Goal: Information Seeking & Learning: Learn about a topic

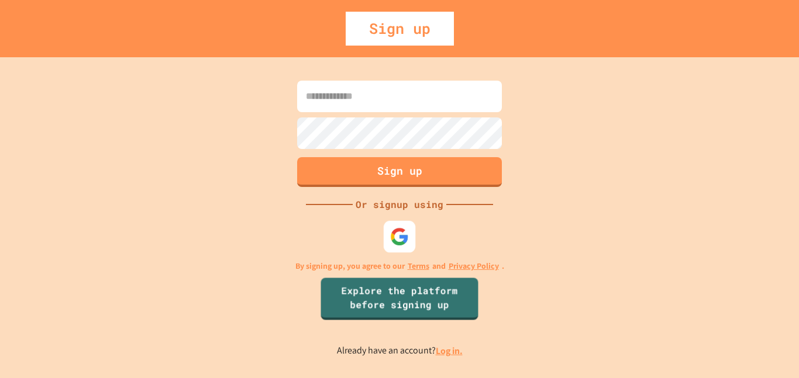
click at [395, 235] on img at bounding box center [399, 236] width 19 height 19
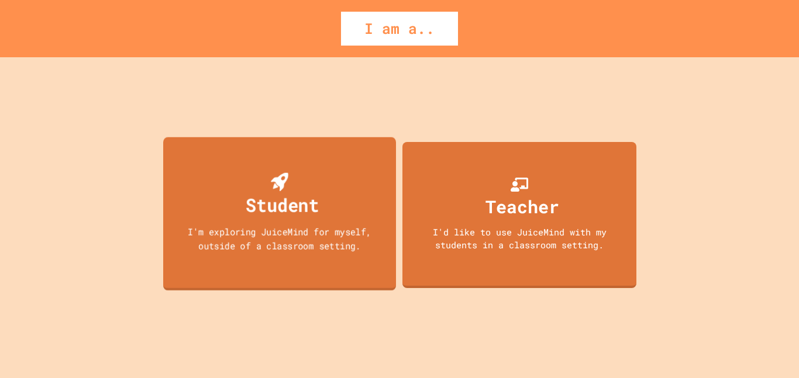
click at [323, 185] on div "Student I'm exploring JuiceMind for myself, outside of a classroom setting." at bounding box center [279, 214] width 233 height 154
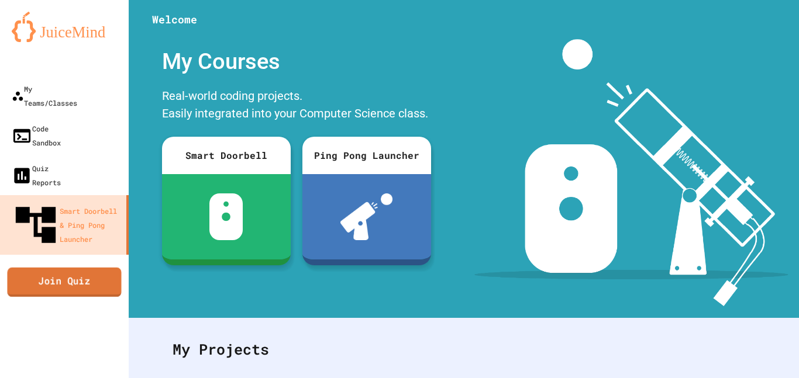
click at [104, 267] on link "Join Quiz" at bounding box center [64, 281] width 114 height 29
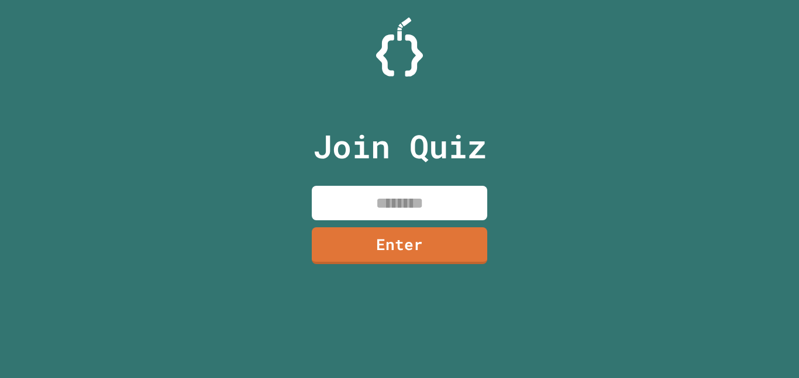
click at [412, 213] on input at bounding box center [399, 203] width 175 height 35
type input "********"
click at [395, 240] on link "Enter" at bounding box center [399, 244] width 175 height 39
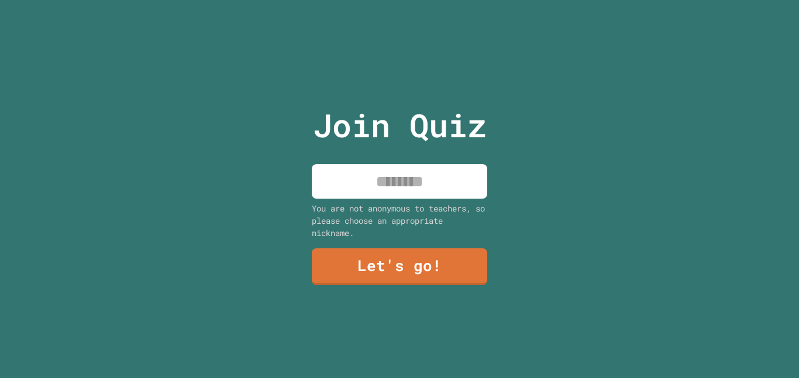
click at [392, 199] on div "Join Quiz You are not anonymous to teachers, so please choose an appropriate ni…" at bounding box center [399, 189] width 197 height 378
click at [391, 196] on input at bounding box center [399, 181] width 175 height 35
type input "***"
click at [398, 267] on link "Let's go!" at bounding box center [399, 266] width 173 height 39
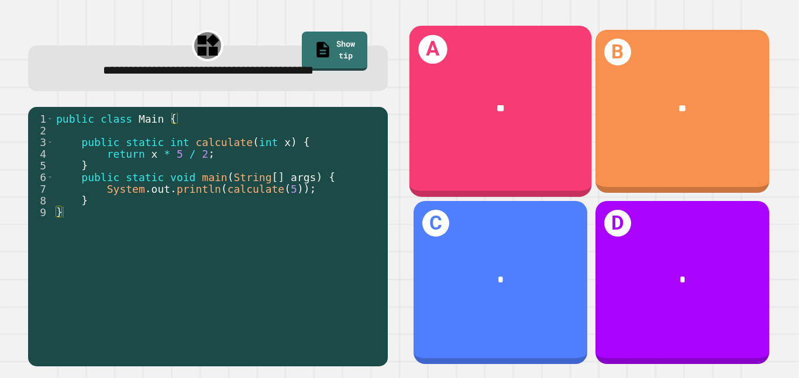
click at [511, 132] on div "**" at bounding box center [500, 109] width 182 height 56
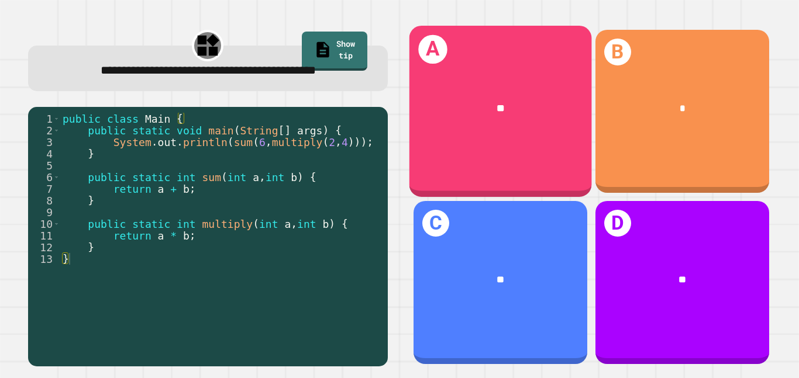
click at [478, 150] on div "A **" at bounding box center [500, 111] width 182 height 171
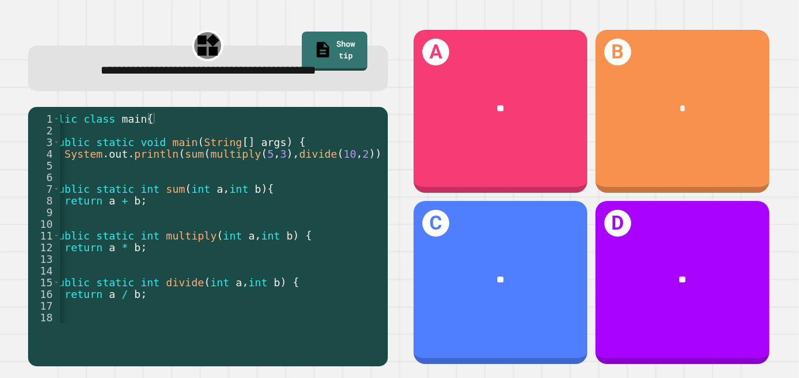
scroll to position [0, 27]
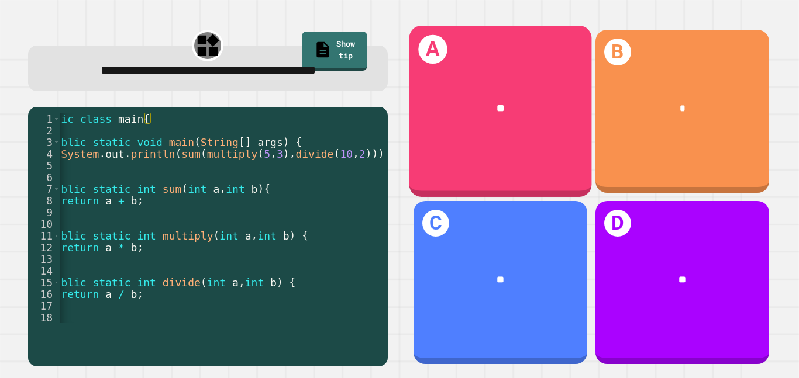
click at [475, 140] on div "A **" at bounding box center [500, 111] width 182 height 171
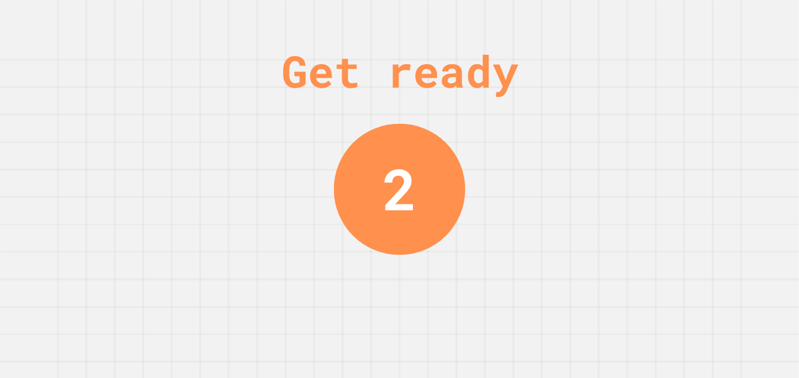
click at [755, 230] on div "Get ready 2" at bounding box center [399, 189] width 799 height 378
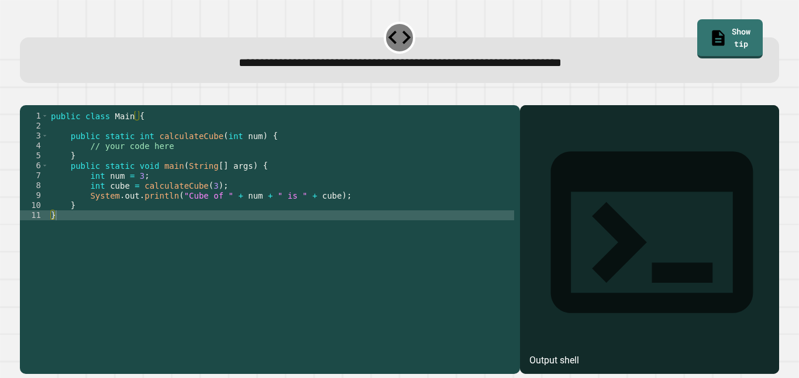
click at [174, 226] on div "public class Main { public static int calculateCube ( int num ) { // your code …" at bounding box center [281, 235] width 465 height 249
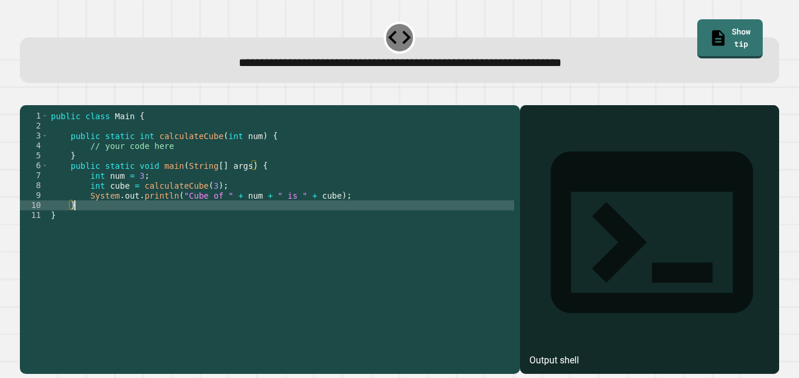
click at [381, 215] on div "public class Main { public static int calculateCube ( int num ) { // your code …" at bounding box center [281, 235] width 465 height 249
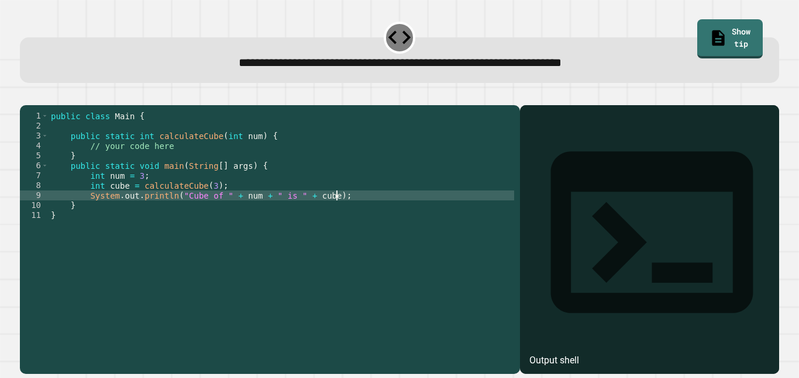
type textarea "**********"
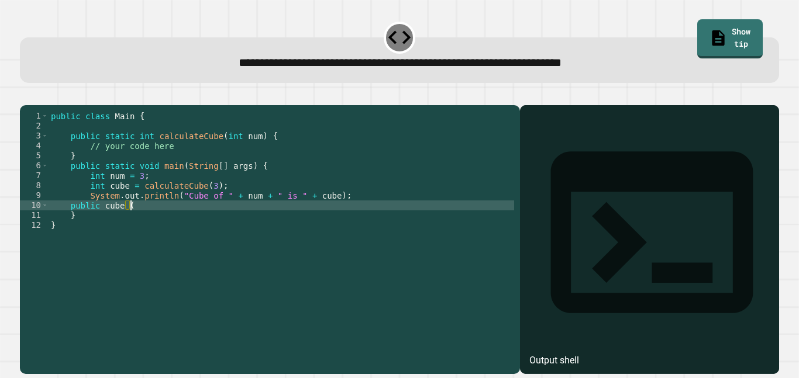
scroll to position [0, 9]
type textarea "*"
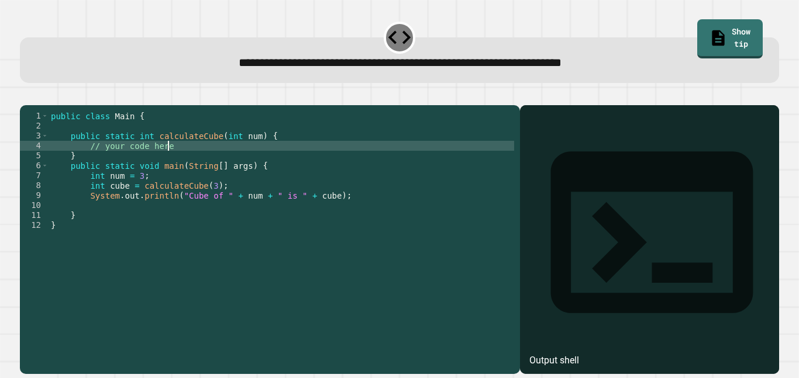
click at [273, 160] on div "public class Main { public static int calculateCube ( int num ) { // your code …" at bounding box center [281, 235] width 465 height 249
type textarea "*"
click at [274, 160] on div "public class Main { public static int calculateCube ( int num ) { num * num * n…" at bounding box center [281, 235] width 465 height 249
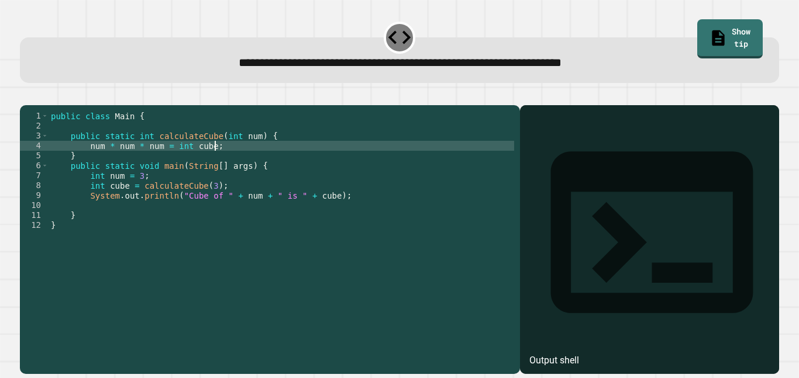
click at [36, 107] on icon "button" at bounding box center [33, 103] width 6 height 8
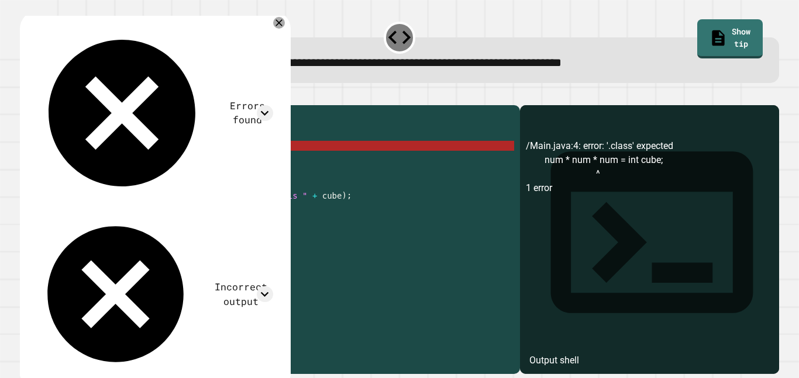
click at [292, 161] on div "public class Main { public static int calculateCube ( int num ) { num * num * n…" at bounding box center [281, 235] width 465 height 249
click at [106, 162] on div "public class Main { public static int calculateCube ( int num ) { num * num * n…" at bounding box center [281, 235] width 465 height 249
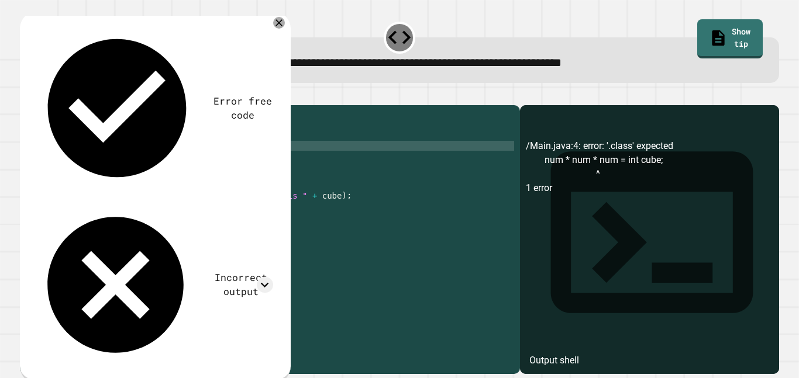
scroll to position [0, 6]
click at [26, 96] on button "button" at bounding box center [26, 96] width 0 height 0
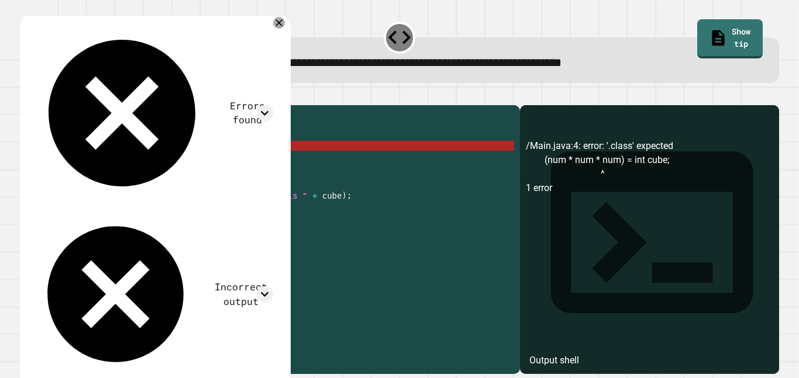
click at [137, 163] on div "public class Main { public static int calculateCube ( int num ) { ( num * num *…" at bounding box center [281, 235] width 465 height 249
click at [175, 167] on div "public class Main { public static int calculateCube ( int num ) { ( num * num *…" at bounding box center [281, 235] width 465 height 249
click at [189, 160] on div "public class Main { public static int calculateCube ( int num ) { ( num * num *…" at bounding box center [281, 235] width 465 height 249
click at [168, 160] on div "public class Main { public static int calculateCube ( int num ) { ( num * num *…" at bounding box center [281, 235] width 465 height 249
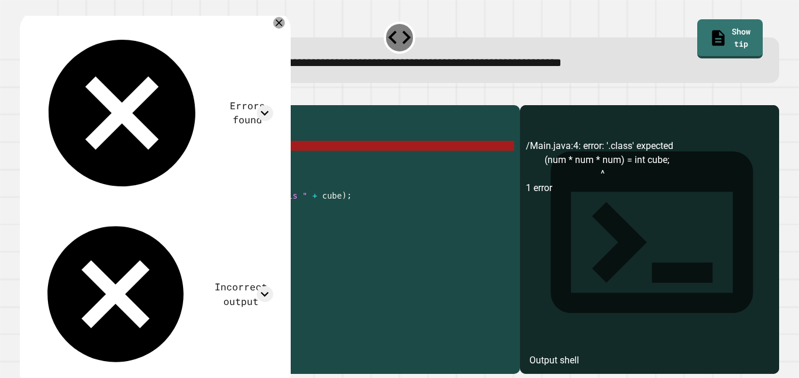
drag, startPoint x: 220, startPoint y: 163, endPoint x: 171, endPoint y: 162, distance: 49.1
click at [171, 162] on div "public class Main { public static int calculateCube ( int num ) { ( num * num *…" at bounding box center [281, 235] width 465 height 249
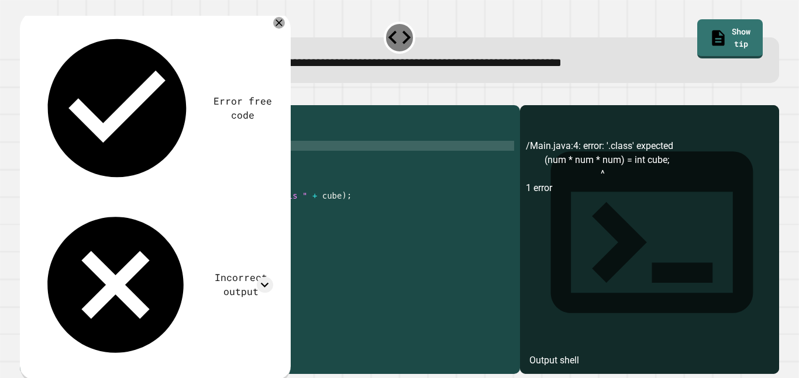
paste textarea "**********"
type textarea "**********"
click at [26, 96] on icon "button" at bounding box center [26, 96] width 0 height 0
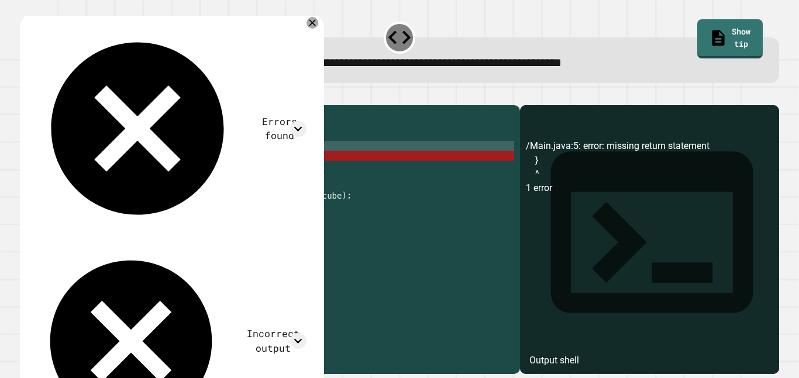
click at [120, 173] on div "public class Main { public static int calculateCube ( int num ) { int cube = ( …" at bounding box center [281, 235] width 465 height 249
click at [229, 161] on div "public class Main { public static int calculateCube ( int num ) { int cube = ( …" at bounding box center [281, 235] width 465 height 249
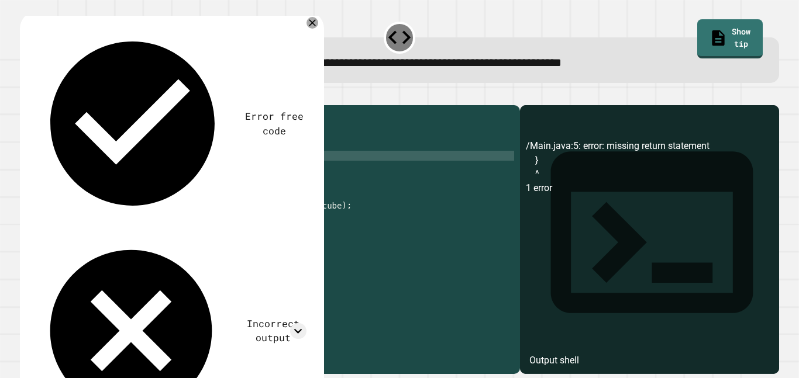
scroll to position [0, 13]
click at [26, 96] on icon "button" at bounding box center [26, 96] width 0 height 0
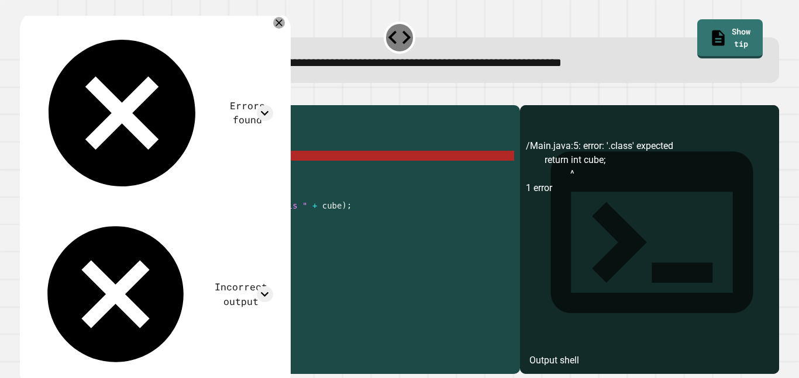
click at [124, 174] on div "public class Main { public static int calculateCube ( int num ) { int cube = ( …" at bounding box center [281, 235] width 465 height 249
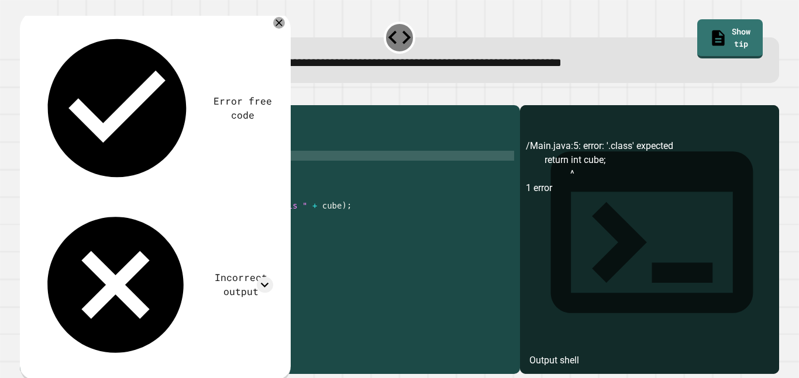
type textarea "**********"
click at [26, 96] on icon "button" at bounding box center [26, 96] width 0 height 0
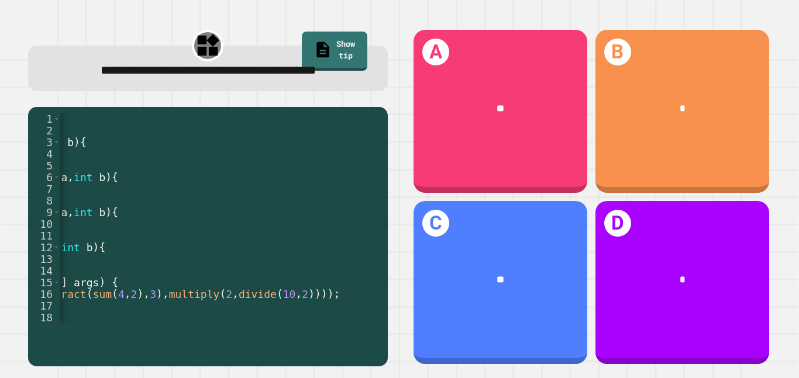
scroll to position [0, 223]
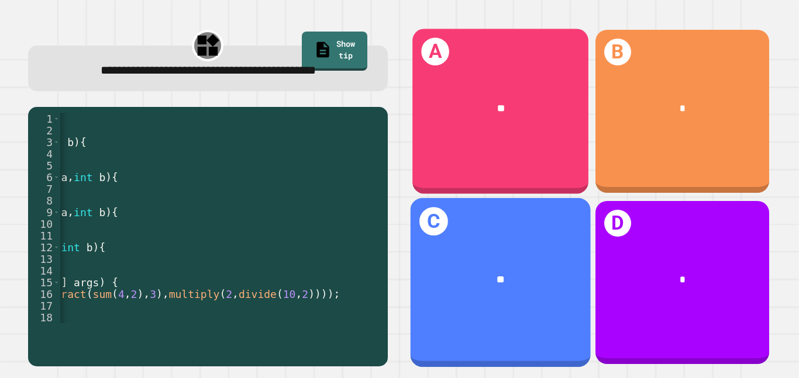
click at [505, 261] on div "**" at bounding box center [500, 279] width 180 height 55
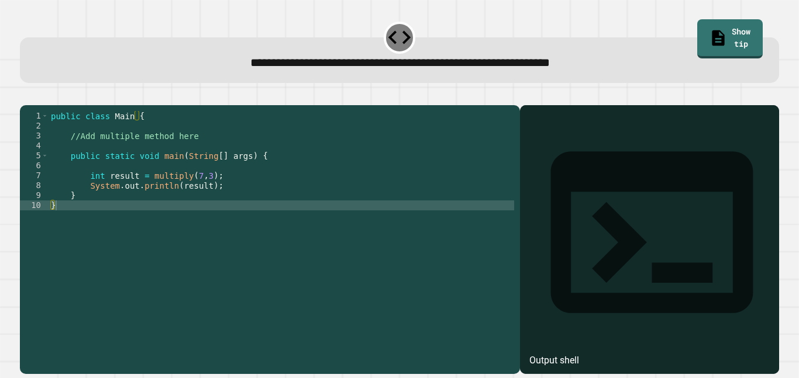
click at [183, 154] on div "public class Main { //Add multiple method here public static void main ( String…" at bounding box center [281, 235] width 465 height 249
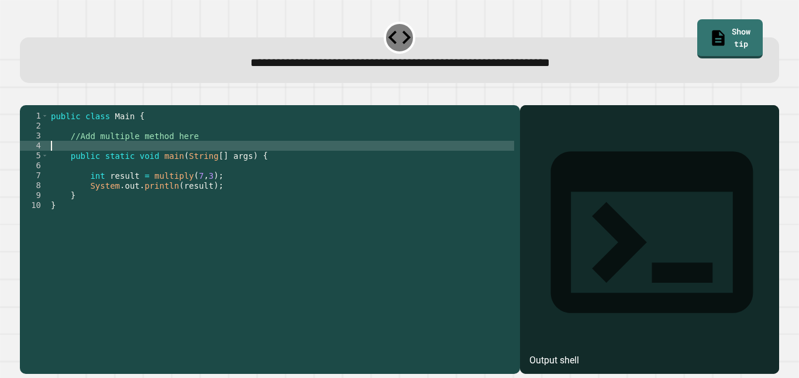
click at [184, 158] on div "public class Main { //Add multiple method here public static void main ( String…" at bounding box center [281, 235] width 465 height 249
click at [211, 154] on div "public class Main { //Add multiple method here public static void main ( String…" at bounding box center [281, 235] width 465 height 249
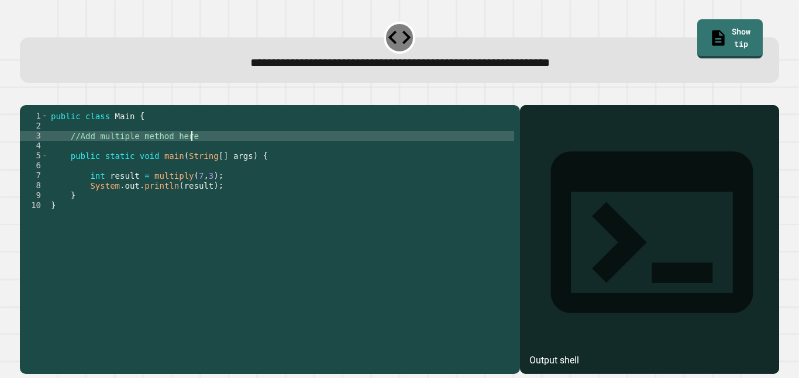
type textarea "**********"
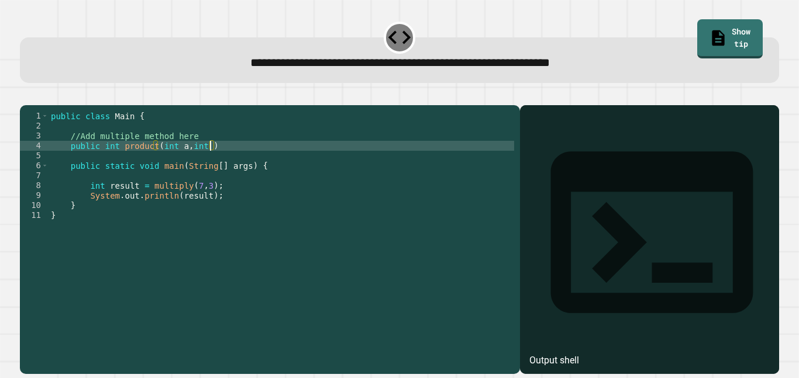
scroll to position [0, 20]
click at [142, 159] on div "public class Main { //Add multiple method here public int product ( int a , int…" at bounding box center [281, 235] width 465 height 249
click at [129, 159] on div "public class Main { //Add multiple method here public int product ( int a , int…" at bounding box center [281, 235] width 465 height 249
click at [123, 162] on div "public class Main { //Add multiple method here public int product ( int a , int…" at bounding box center [281, 235] width 465 height 249
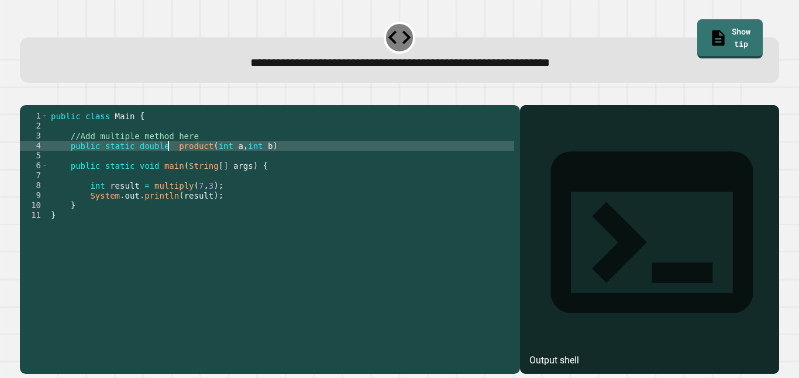
type textarea "**********"
click at [313, 164] on div "public class Main { //Add multiple method here public static double product ( i…" at bounding box center [281, 235] width 465 height 249
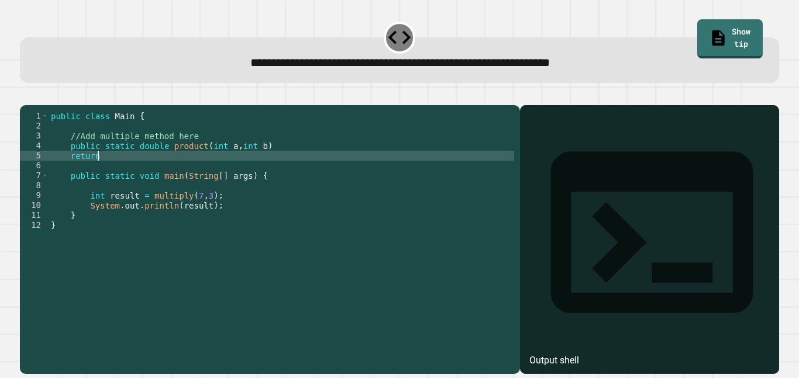
scroll to position [0, 6]
type textarea "*"
click at [195, 159] on div "public class Main { //Add multiple method here public static double product ( i…" at bounding box center [281, 235] width 465 height 249
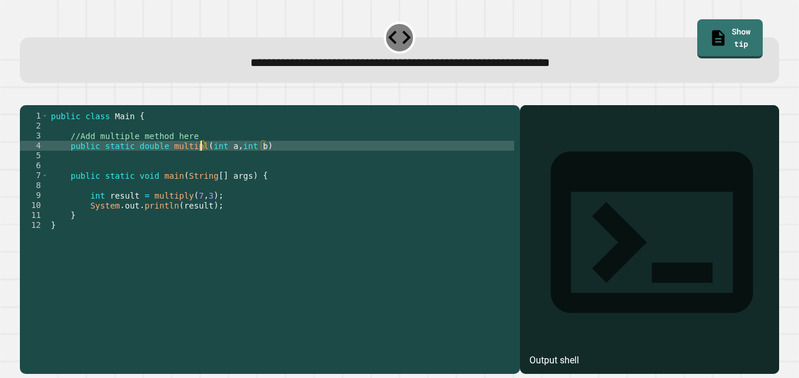
type textarea "**********"
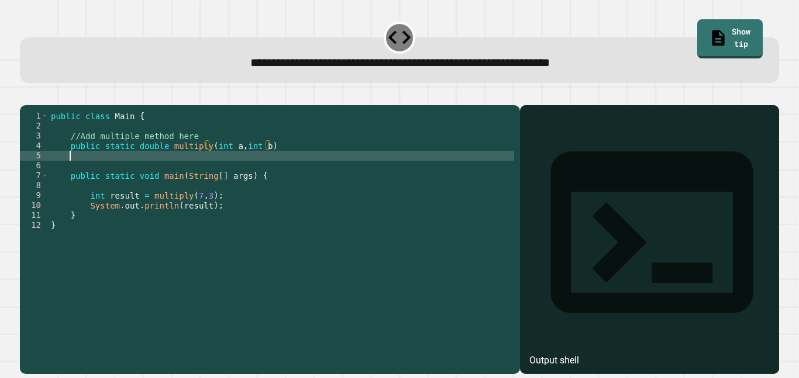
click at [222, 171] on div "public class Main { //Add multiple method here public static double multiply ( …" at bounding box center [281, 235] width 465 height 249
click at [37, 102] on icon "button" at bounding box center [33, 103] width 6 height 8
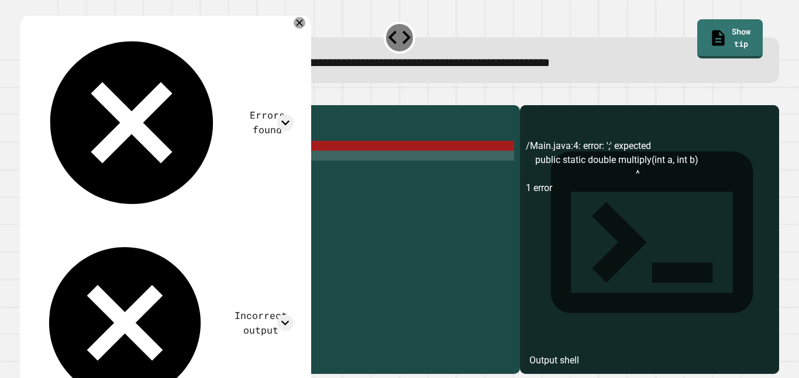
click at [176, 162] on div "public class Main { //Add multiple method here public static double multiply ( …" at bounding box center [281, 235] width 465 height 249
click at [160, 163] on div "public class Main { //Add multiple method here public static double multiply ( …" at bounding box center [281, 235] width 465 height 249
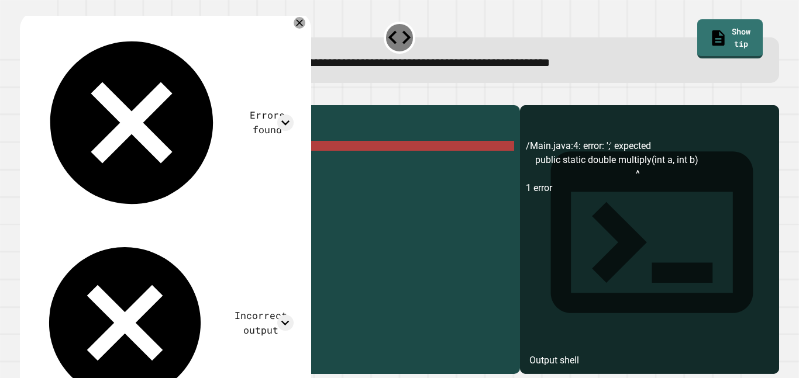
scroll to position [0, 20]
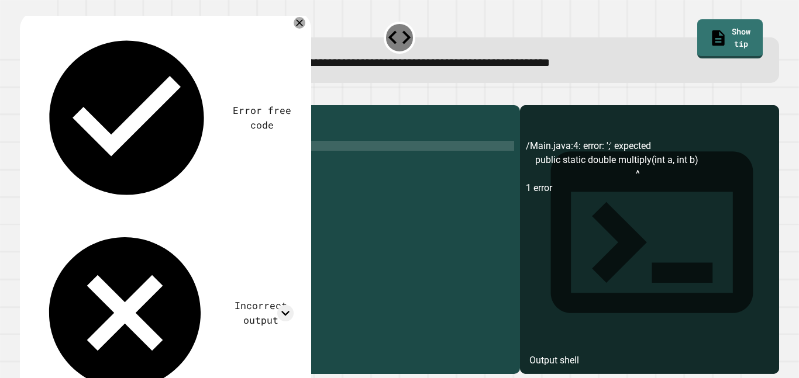
click at [26, 96] on button "button" at bounding box center [26, 96] width 0 height 0
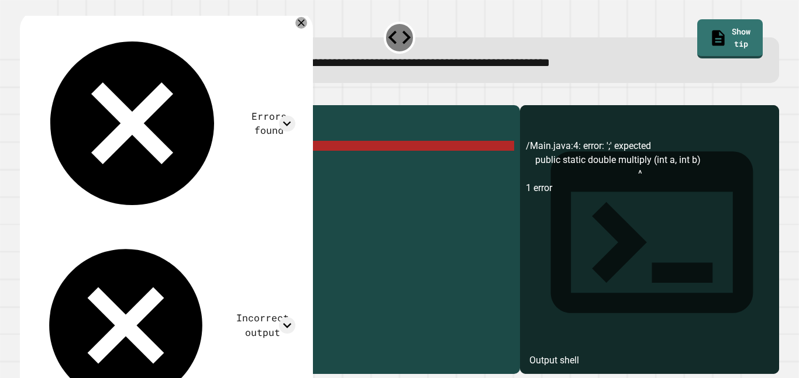
click at [294, 161] on div "public class Main { //Add multiple method here public static double multiply ( …" at bounding box center [281, 235] width 465 height 249
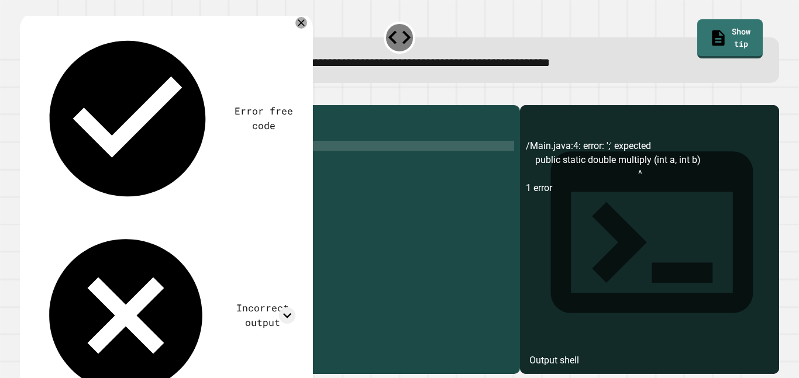
click at [26, 96] on icon "button" at bounding box center [26, 96] width 0 height 0
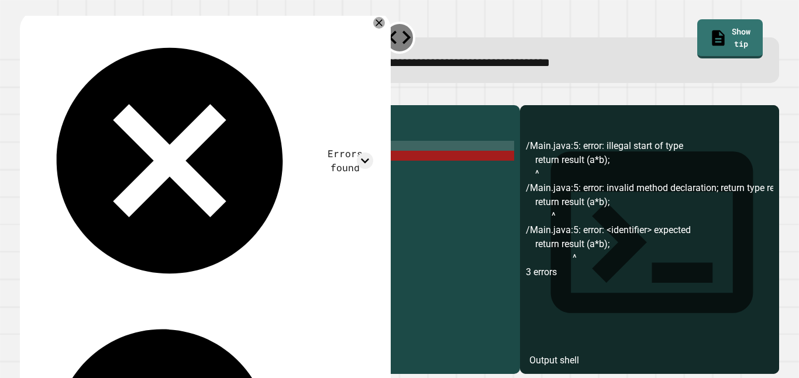
click at [296, 164] on div "public class Main { //Add multiple method here public static double multiply ( …" at bounding box center [281, 235] width 465 height 249
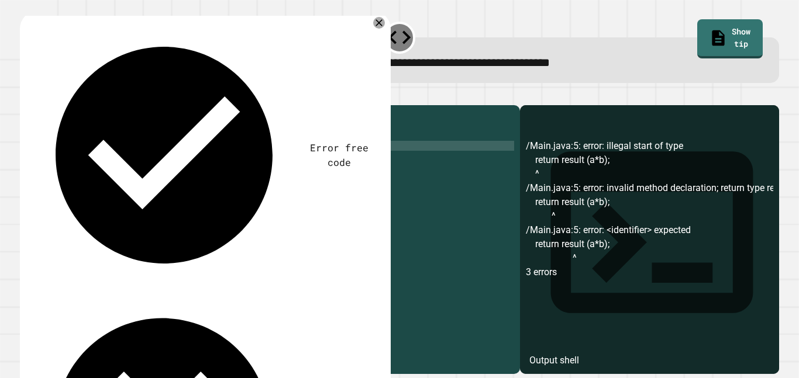
scroll to position [0, 27]
type textarea "**********"
click at [288, 175] on div "public class Main { //Add multiple method here public static double multiply ( …" at bounding box center [281, 235] width 465 height 249
click at [291, 182] on div "public class Main { //Add multiple method here public static double multiply ( …" at bounding box center [281, 235] width 465 height 249
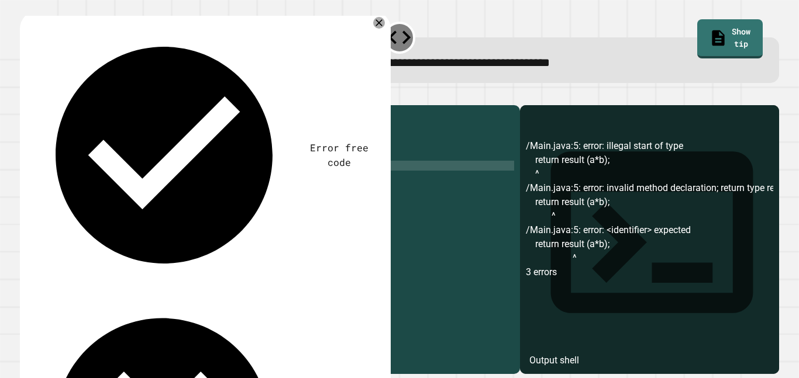
scroll to position [0, 0]
click at [36, 104] on icon "button" at bounding box center [33, 103] width 6 height 8
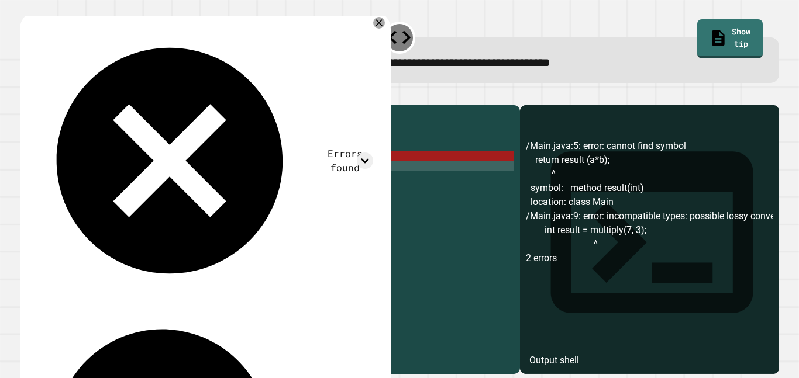
click at [123, 163] on div "public class Main { //Add multiple method here public static double multiply ( …" at bounding box center [281, 235] width 465 height 249
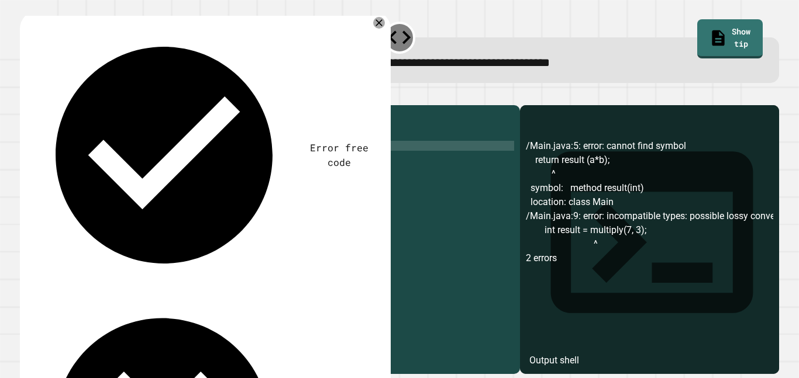
scroll to position [0, 11]
click at [122, 174] on div "public class Main { //Add multiple method here public static double multiply ( …" at bounding box center [281, 235] width 465 height 249
click at [137, 174] on div "public class Main { //Add multiple method here public static double multiply ( …" at bounding box center [281, 235] width 465 height 249
type textarea "**********"
click at [26, 96] on button "button" at bounding box center [26, 96] width 0 height 0
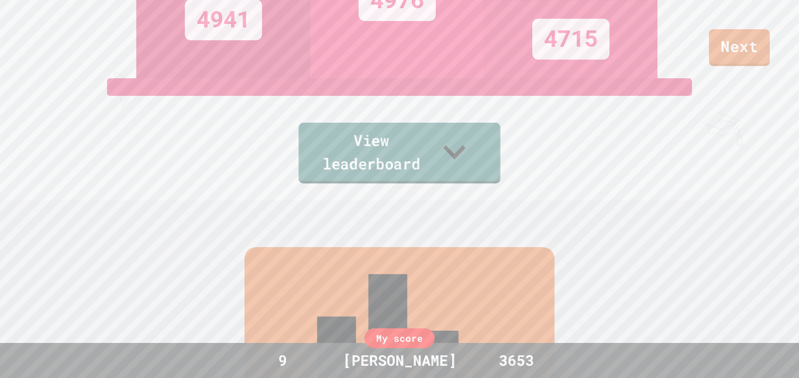
scroll to position [178, 0]
click at [372, 158] on link "View leaderboard" at bounding box center [399, 152] width 196 height 61
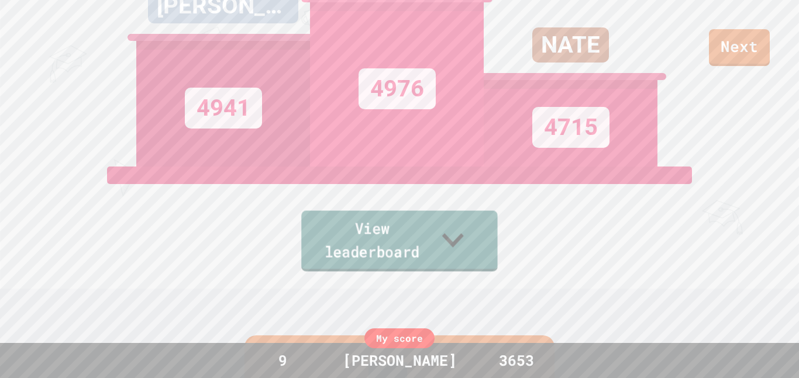
scroll to position [0, 0]
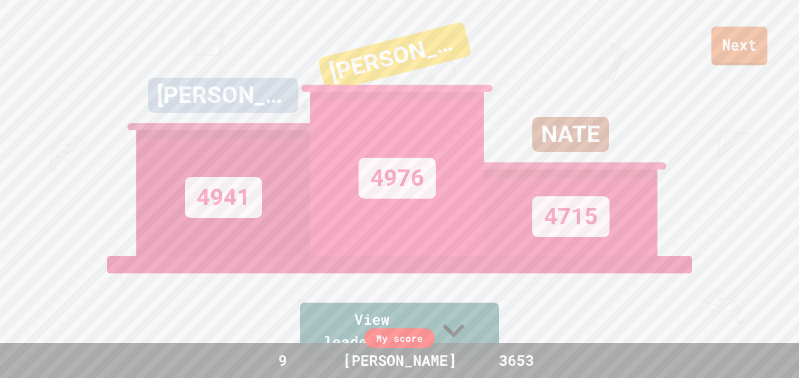
click at [747, 50] on link "Next" at bounding box center [739, 46] width 56 height 39
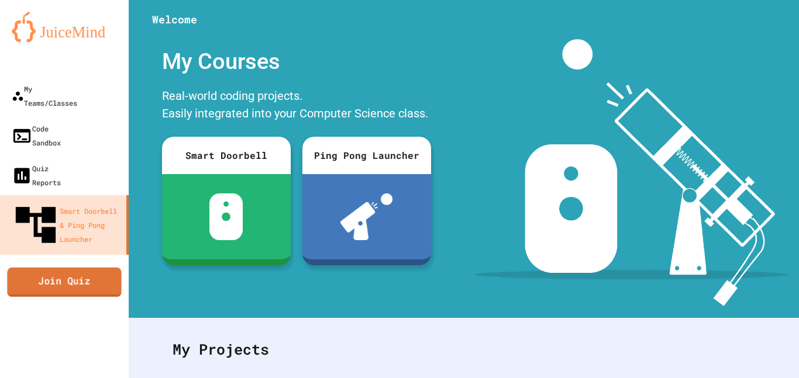
click at [93, 267] on link "Join Quiz" at bounding box center [64, 281] width 114 height 29
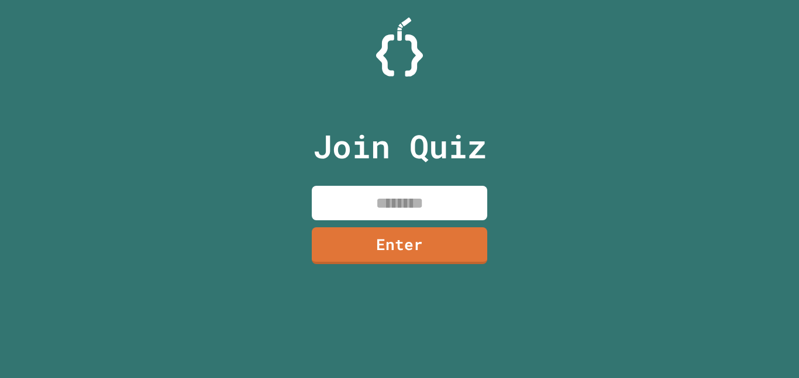
click at [430, 199] on input at bounding box center [399, 203] width 175 height 35
click at [426, 203] on input at bounding box center [399, 203] width 175 height 35
type input "********"
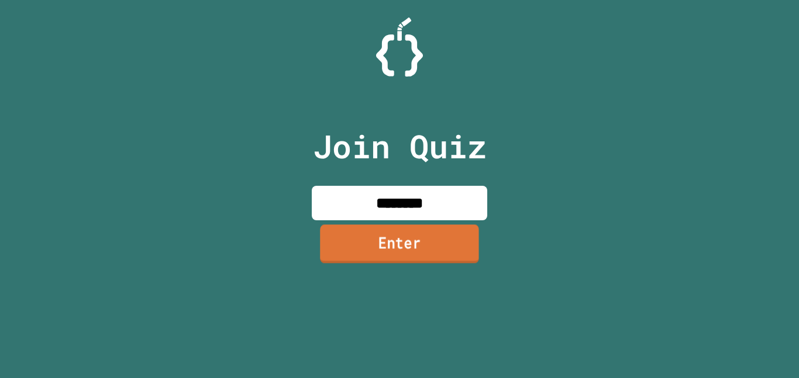
click at [422, 237] on link "Enter" at bounding box center [399, 244] width 159 height 39
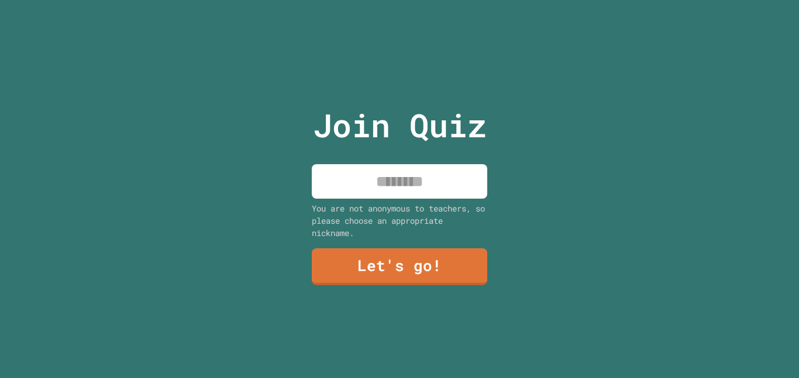
click at [403, 191] on input at bounding box center [399, 181] width 175 height 35
type input "***"
click at [409, 278] on link "Let's go!" at bounding box center [399, 267] width 175 height 37
click at [399, 0] on div at bounding box center [399, 0] width 0 height 0
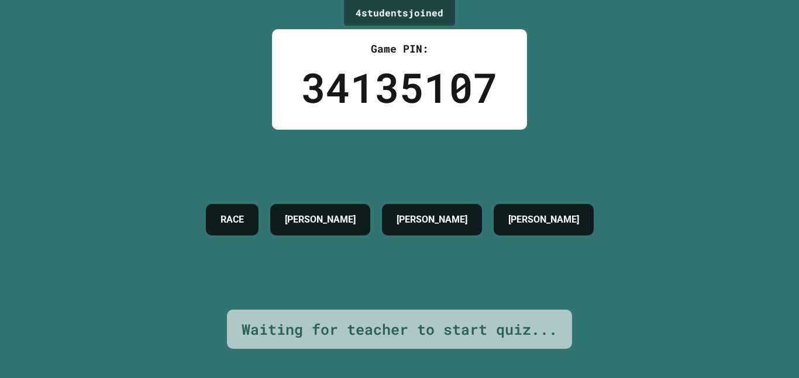
click at [592, 178] on div "4 student s joined Game PIN: 34135107 RACE [PERSON_NAME] [PERSON_NAME] Waiting …" at bounding box center [399, 189] width 799 height 378
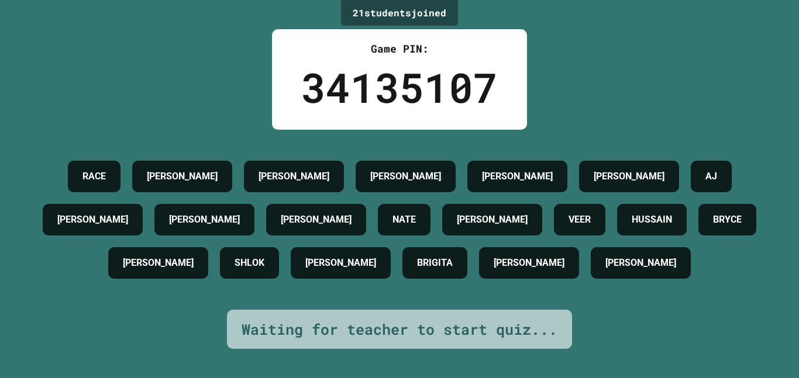
click at [178, 170] on h4 "[PERSON_NAME]" at bounding box center [182, 177] width 71 height 14
click at [203, 161] on div "[PERSON_NAME]" at bounding box center [182, 177] width 100 height 32
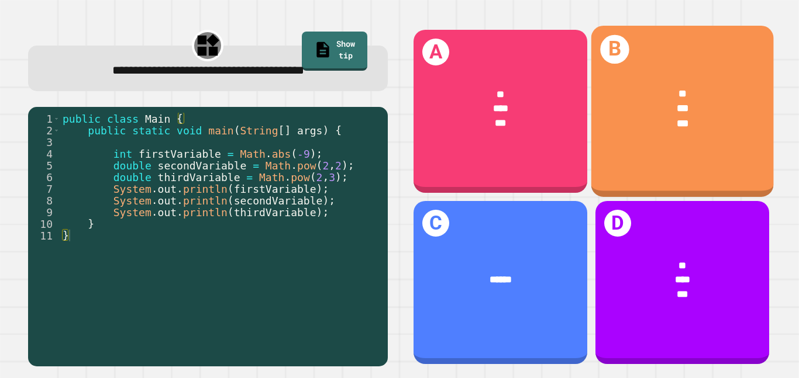
click at [668, 111] on div "***" at bounding box center [683, 108] width 142 height 15
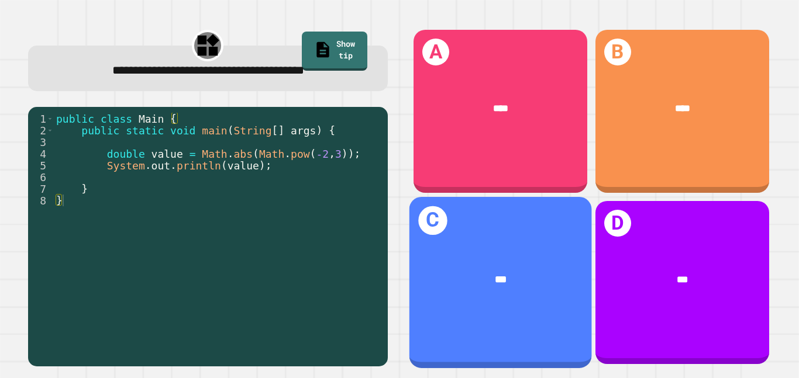
click at [515, 269] on div "***" at bounding box center [500, 280] width 182 height 56
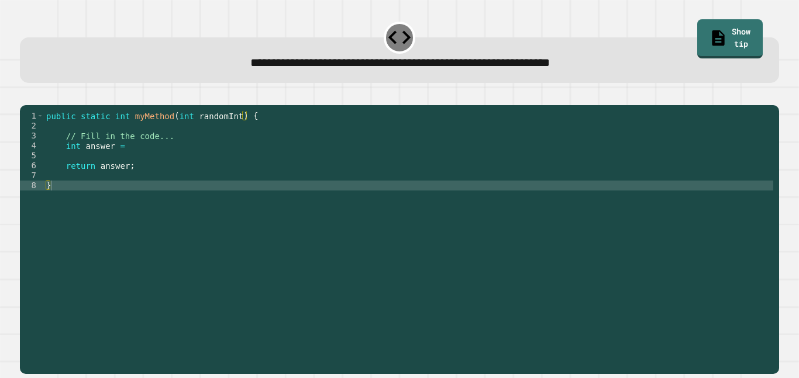
click at [417, 179] on div "public static int myMethod ( int randomInt ) { // Fill in the code... int answe…" at bounding box center [408, 235] width 729 height 249
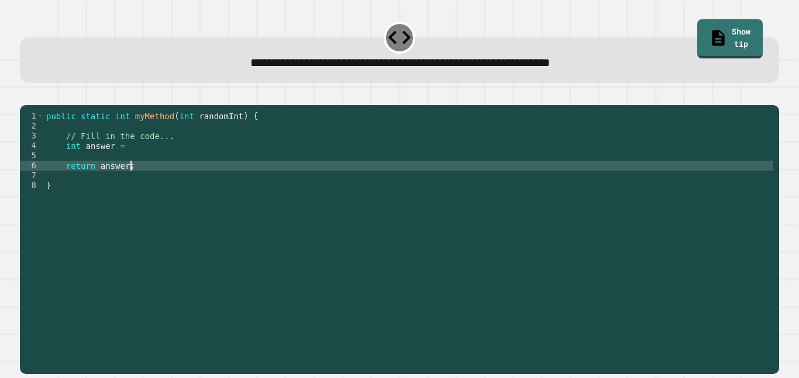
click at [298, 159] on div "public static int myMethod ( int randomInt ) { // Fill in the code... int answe…" at bounding box center [408, 235] width 729 height 249
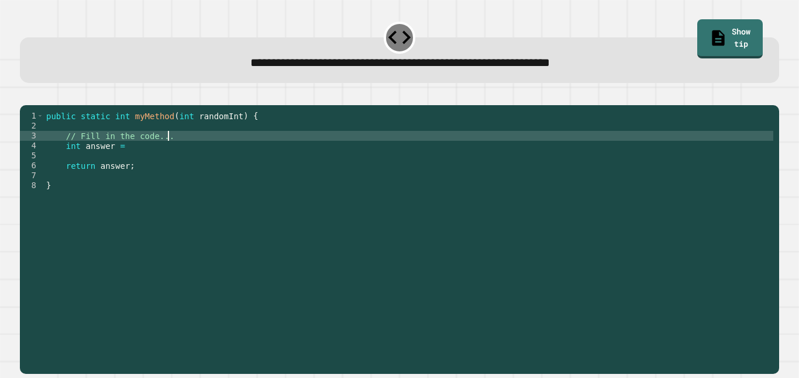
click at [270, 150] on div "public static int myMethod ( int randomInt ) { // Fill in the code... int answe…" at bounding box center [408, 235] width 729 height 249
click at [272, 161] on div "public static int myMethod ( int randomInt ) { // Fill in the code... int answe…" at bounding box center [408, 235] width 729 height 249
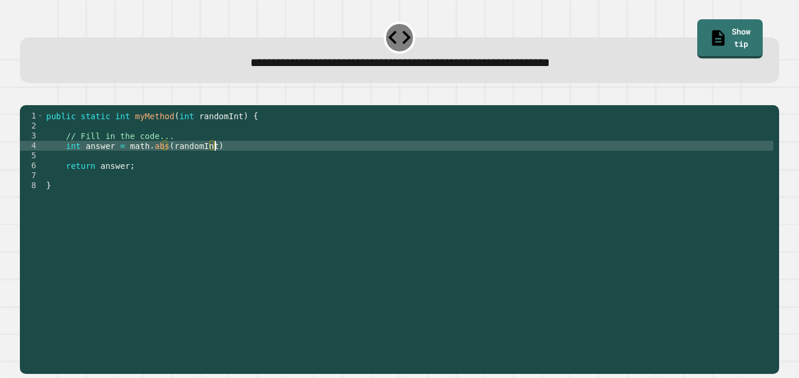
scroll to position [0, 20]
click at [36, 106] on icon "button" at bounding box center [33, 103] width 6 height 8
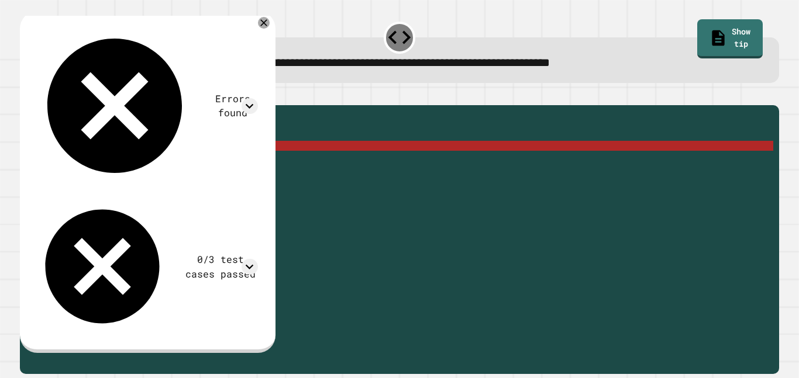
click at [240, 161] on div "public static int myMethod ( int randomInt ) { // Fill in the code... int answe…" at bounding box center [408, 235] width 729 height 249
click at [181, 172] on div "public static int myMethod ( int randomInt ) { // Fill in the code... int answe…" at bounding box center [408, 235] width 729 height 249
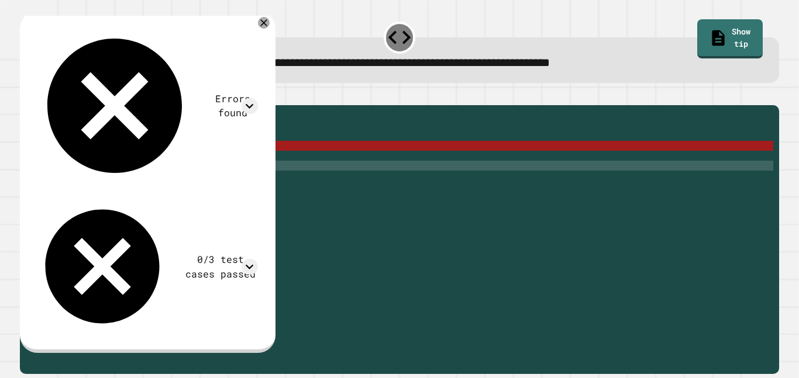
click at [185, 181] on div "public static int myMethod ( int randomInt ) { // Fill in the code... int answe…" at bounding box center [408, 235] width 729 height 249
click at [167, 173] on div "public static int myMethod ( int randomInt ) { // Fill in the code... int answe…" at bounding box center [408, 235] width 729 height 249
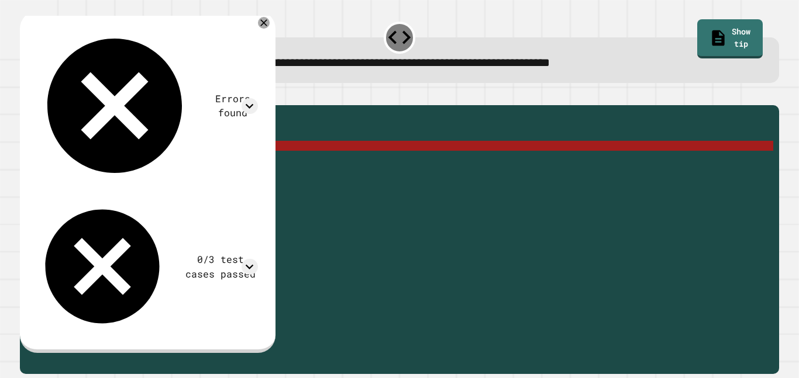
drag, startPoint x: 178, startPoint y: 150, endPoint x: 65, endPoint y: 149, distance: 112.9
click at [65, 149] on div "public static int myMethod ( int randomInt ) { // Fill in the code... int answe…" at bounding box center [408, 235] width 729 height 249
click at [93, 170] on div "public static int myMethod ( int randomInt ) { // Fill in the code... int answe…" at bounding box center [408, 235] width 729 height 249
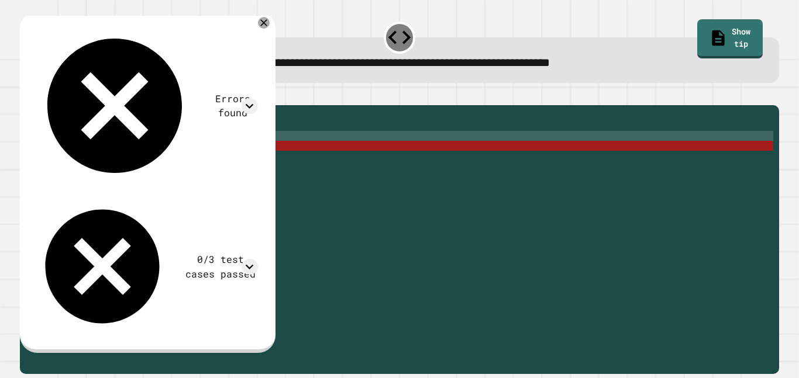
click at [163, 149] on div "public static int myMethod ( int randomInt ) { // Fill in the code... int answe…" at bounding box center [408, 235] width 729 height 249
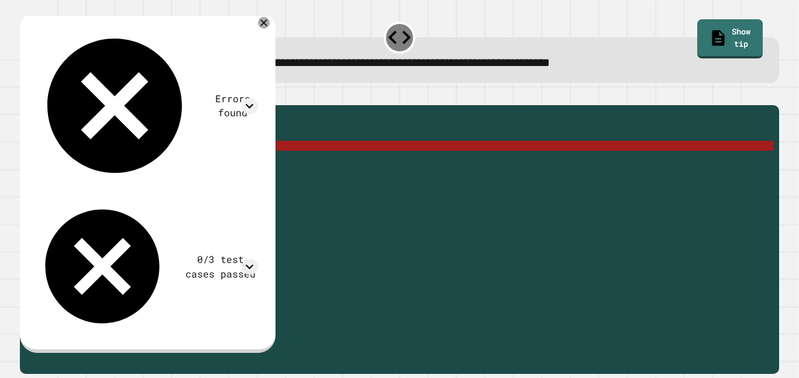
drag, startPoint x: 178, startPoint y: 150, endPoint x: 63, endPoint y: 152, distance: 115.8
click at [63, 152] on div "public static int myMethod ( int randomInt ) { // Fill in the code... int answe…" at bounding box center [408, 235] width 729 height 249
click at [169, 163] on div "public static int myMethod ( int randomInt ) { // Fill in the code... int answe…" at bounding box center [408, 235] width 729 height 249
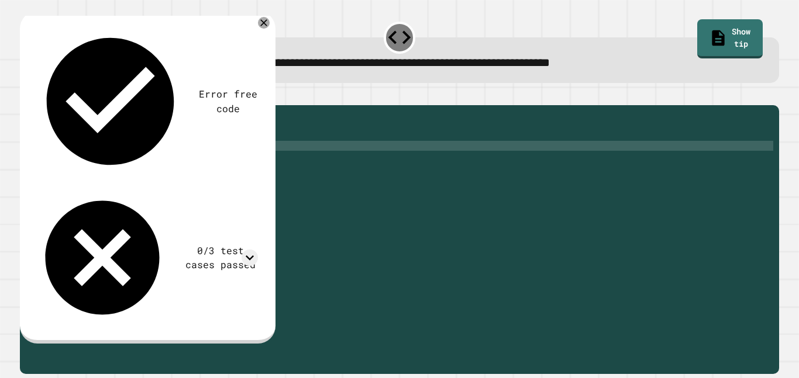
type textarea "**********"
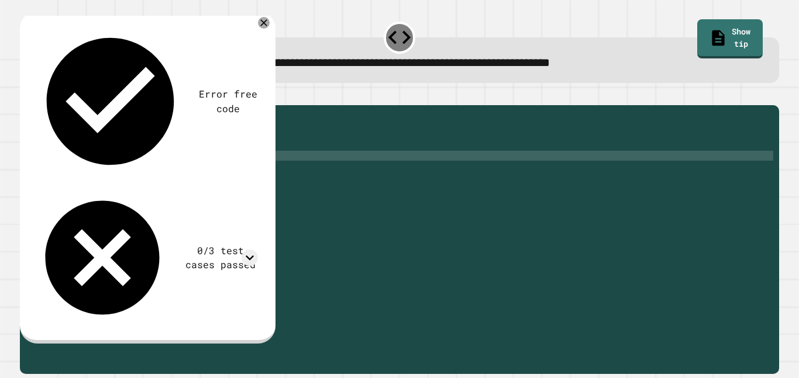
scroll to position [0, 2]
click at [26, 96] on icon "button" at bounding box center [26, 96] width 0 height 0
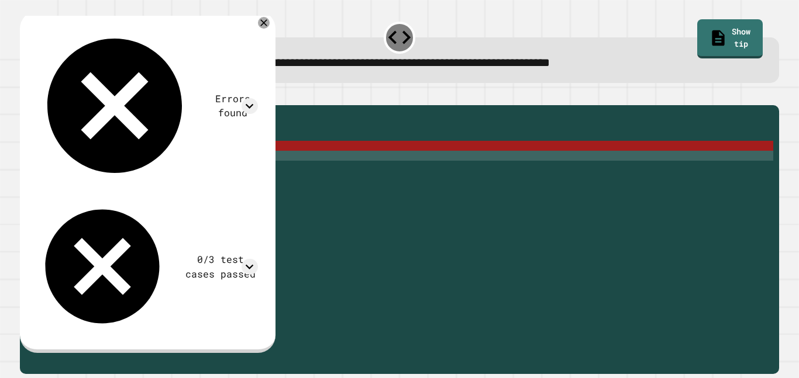
click at [168, 163] on div "public static int myMethod ( int randomInt ) { // Fill in the code... int answe…" at bounding box center [408, 235] width 729 height 249
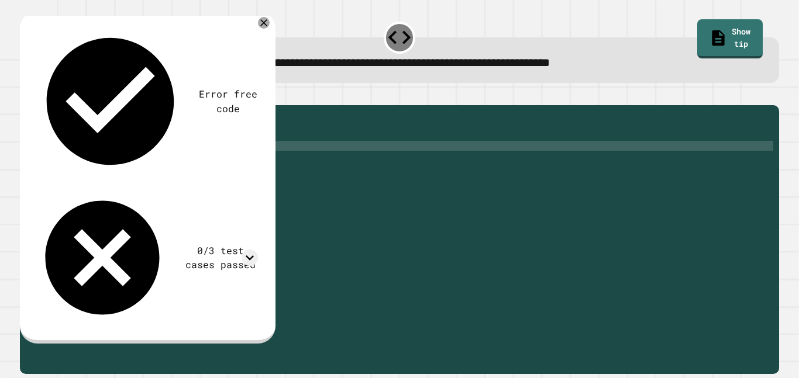
scroll to position [0, 20]
click at [37, 104] on icon "button" at bounding box center [33, 103] width 6 height 8
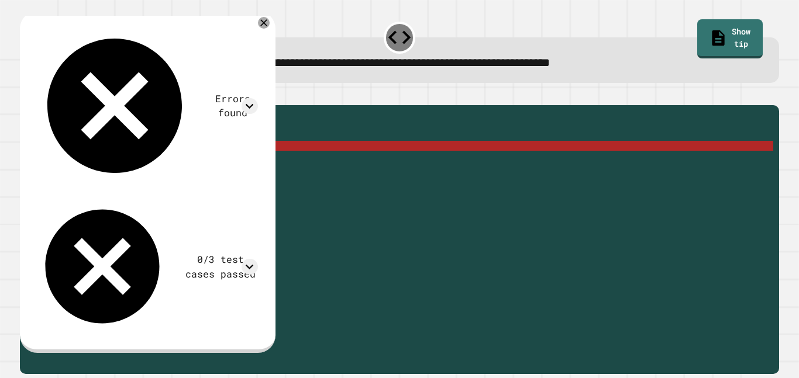
click at [198, 164] on div "public static int myMethod ( int randomInt ) { // Fill in the code... int answe…" at bounding box center [408, 235] width 729 height 249
click at [222, 166] on div "public static int myMethod ( int randomInt ) { // Fill in the code... int answe…" at bounding box center [408, 235] width 729 height 249
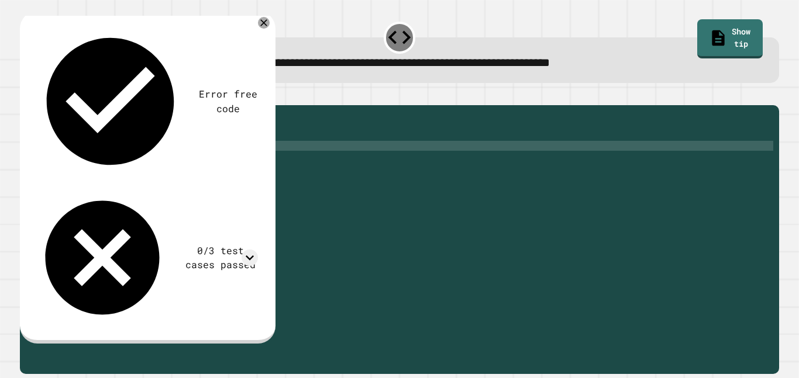
scroll to position [0, 21]
click at [26, 96] on icon "button" at bounding box center [26, 96] width 0 height 0
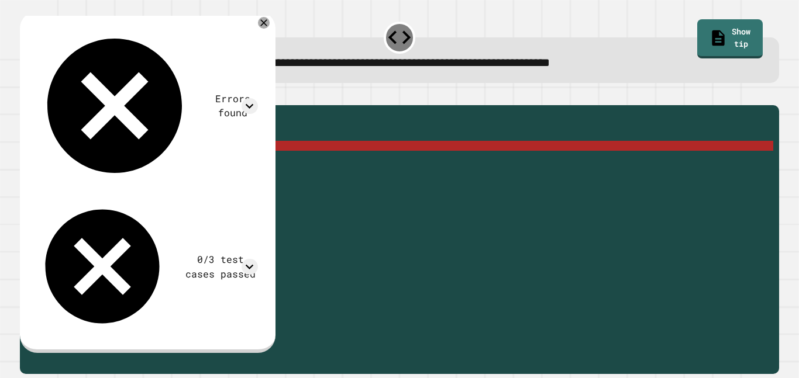
click at [147, 164] on div "public static int myMethod ( int randomInt ) { // Fill in the code... int answe…" at bounding box center [408, 235] width 729 height 249
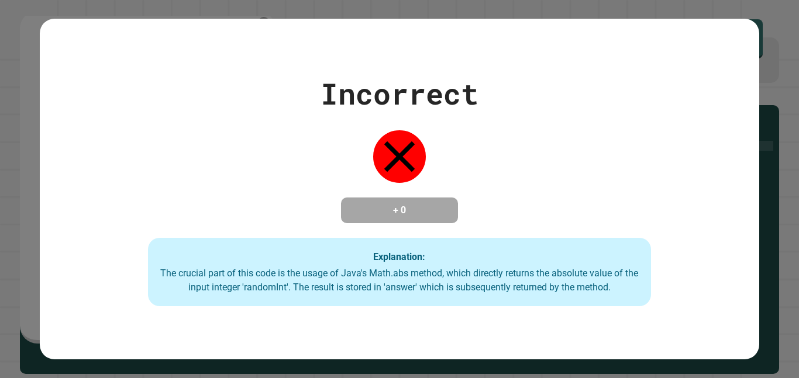
scroll to position [0, 13]
type textarea "**********"
click at [31, 249] on div "Incorrect + 0 Explanation: The crucial part of this code is the usage of Java's…" at bounding box center [399, 189] width 799 height 378
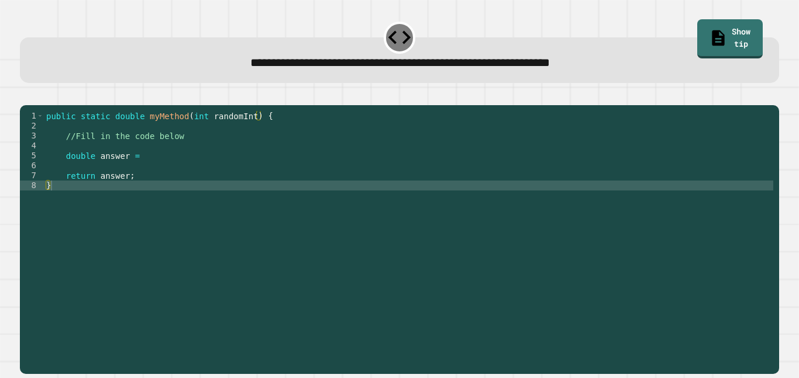
click at [251, 168] on div "public static double myMethod ( int randomInt ) { //Fill in the code below doub…" at bounding box center [408, 235] width 729 height 249
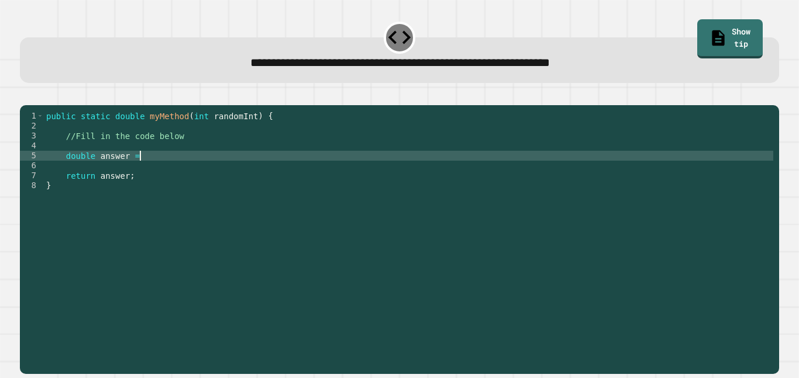
click at [218, 189] on div "public static double myMethod ( int randomInt ) { //Fill in the code below doub…" at bounding box center [408, 235] width 729 height 249
click at [215, 167] on div "public static double myMethod ( int randomInt ) { //Fill in the code below doub…" at bounding box center [408, 235] width 729 height 249
type textarea "**********"
click at [32, 105] on div at bounding box center [399, 98] width 759 height 14
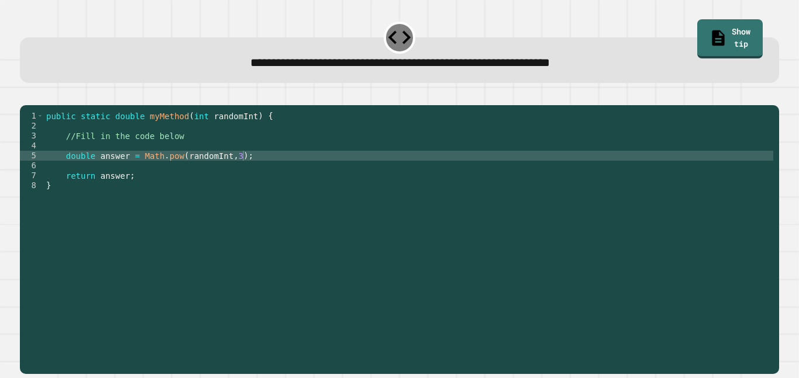
click at [26, 96] on icon "button" at bounding box center [26, 96] width 0 height 0
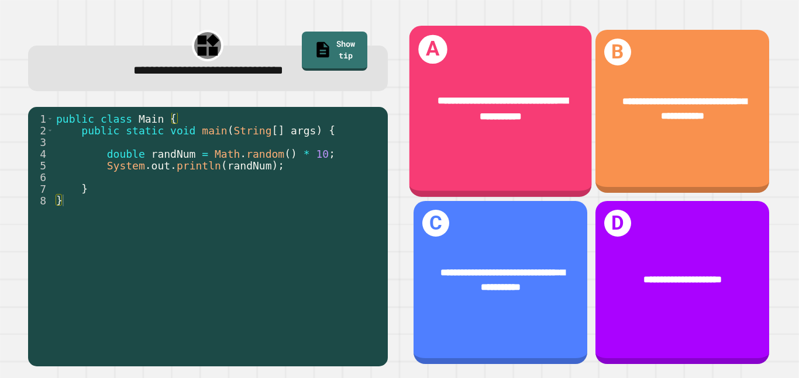
click at [549, 165] on div "**********" at bounding box center [500, 111] width 182 height 171
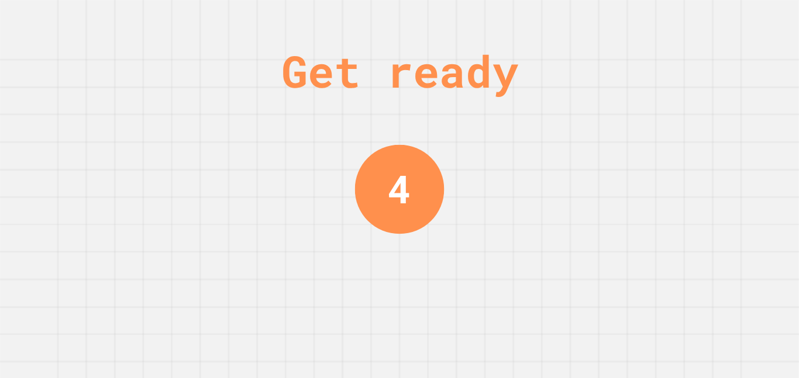
scroll to position [0, 0]
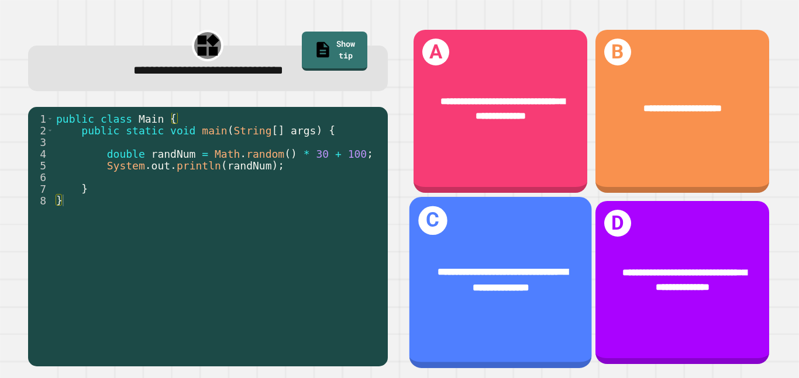
click at [502, 267] on span "**********" at bounding box center [502, 279] width 130 height 25
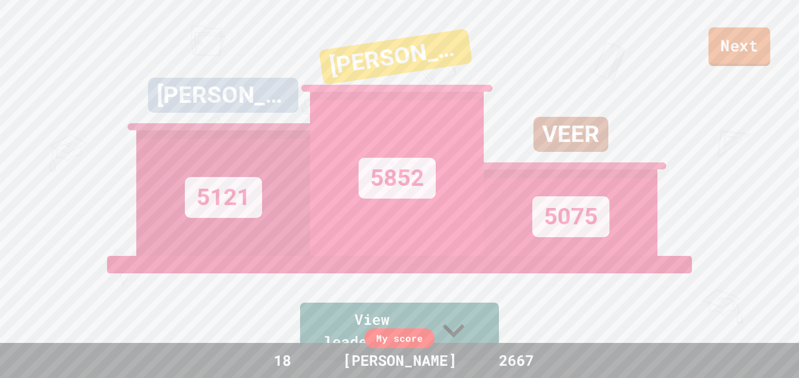
click at [760, 49] on link "Next" at bounding box center [739, 46] width 62 height 39
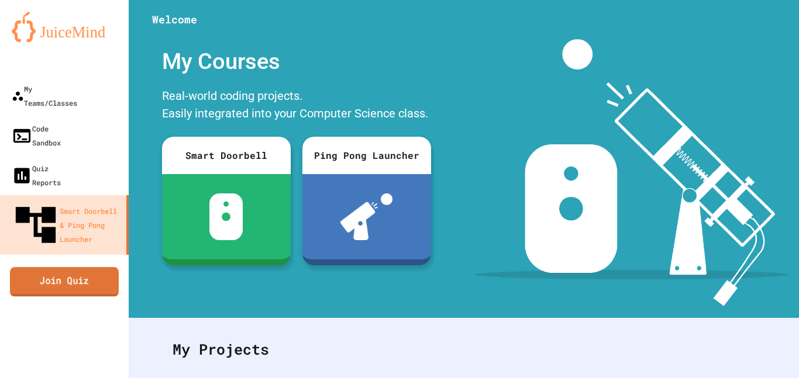
click at [53, 267] on link "Join Quiz" at bounding box center [64, 281] width 109 height 29
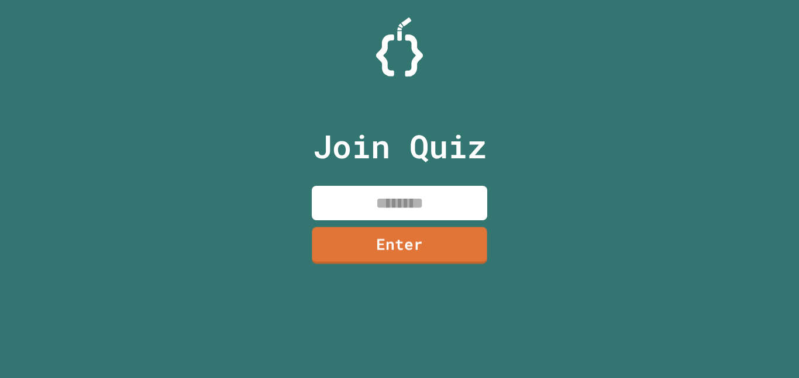
click at [426, 210] on input at bounding box center [399, 203] width 175 height 35
type input "********"
click at [401, 246] on link "Enter" at bounding box center [399, 245] width 177 height 38
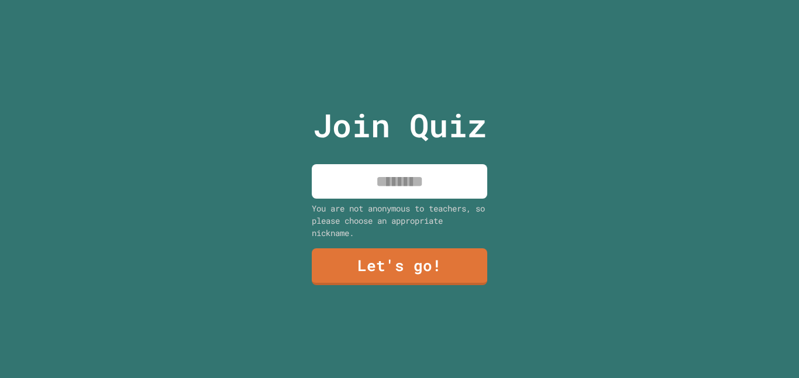
click at [389, 204] on div "You are not anonymous to teachers, so please choose an appropriate nickname." at bounding box center [399, 220] width 175 height 37
click at [387, 192] on input at bounding box center [399, 181] width 175 height 35
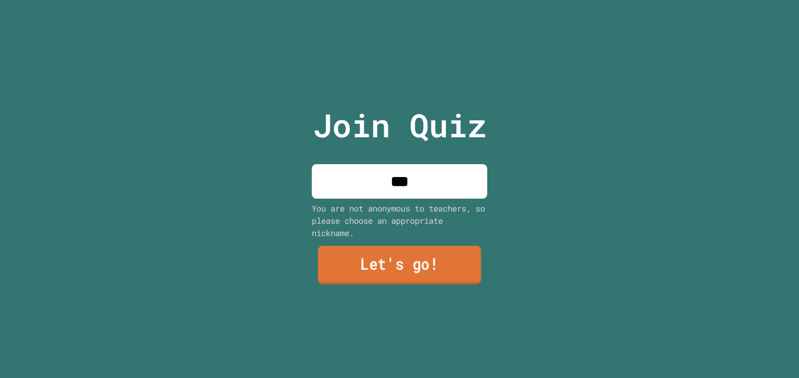
type input "***"
click at [401, 260] on link "Let's go!" at bounding box center [399, 265] width 163 height 39
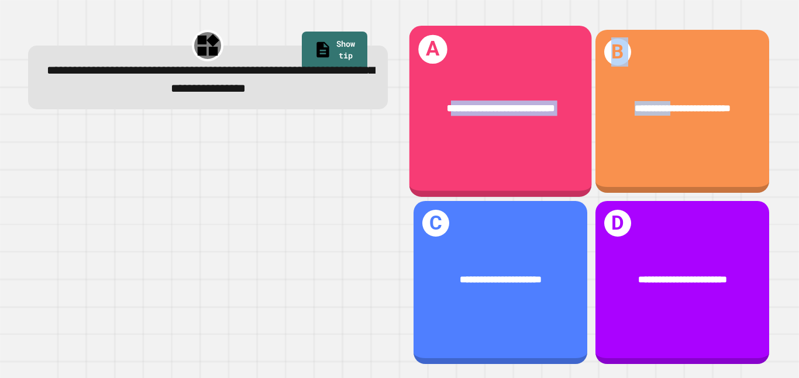
drag, startPoint x: 668, startPoint y: 106, endPoint x: 434, endPoint y: 119, distance: 234.8
click at [434, 119] on div "**********" at bounding box center [590, 197] width 375 height 354
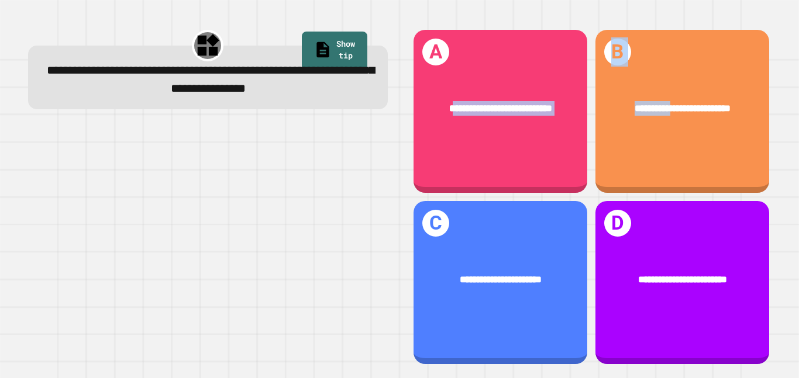
click at [426, 115] on div at bounding box center [426, 115] width 0 height 0
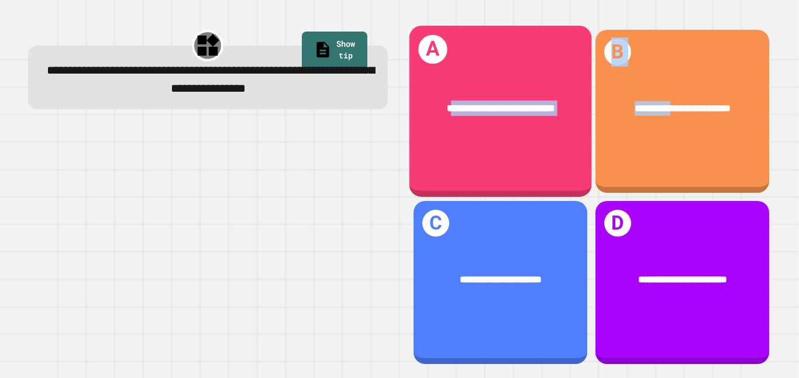
click at [434, 119] on div "**********" at bounding box center [500, 109] width 182 height 56
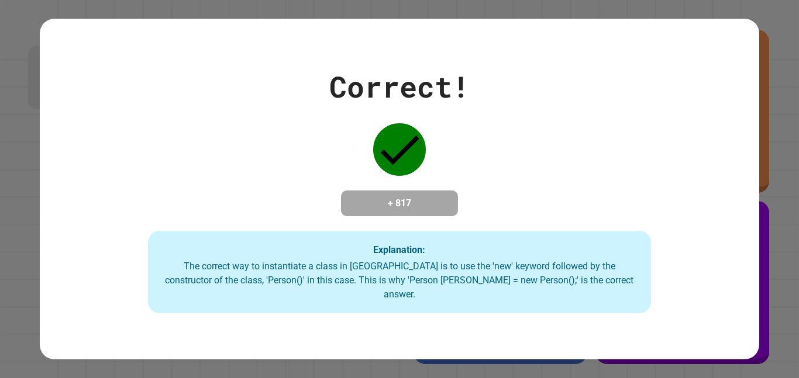
click at [434, 119] on div "Correct! + 817 Explanation: The correct way to instantiate a class in [GEOGRAPH…" at bounding box center [399, 189] width 719 height 249
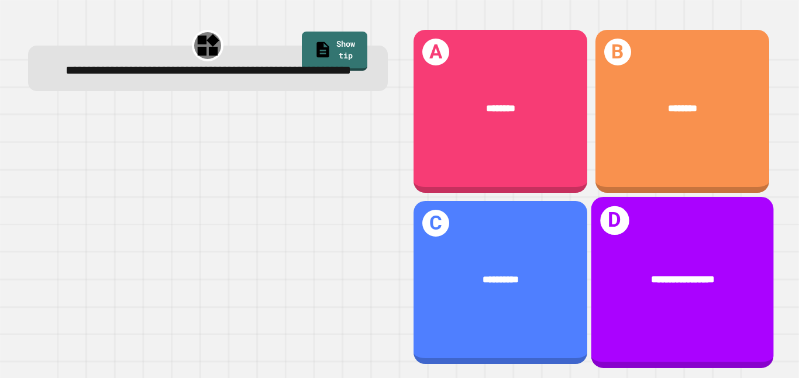
click at [682, 257] on div "**********" at bounding box center [682, 280] width 182 height 56
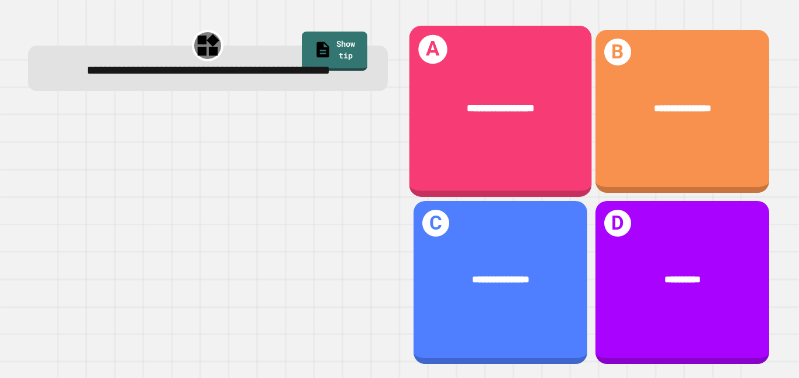
click at [446, 142] on div "**********" at bounding box center [500, 111] width 182 height 171
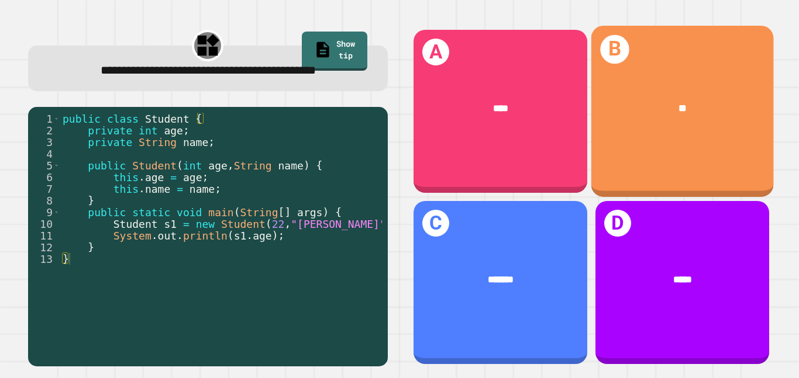
click at [706, 116] on div "**" at bounding box center [683, 108] width 142 height 15
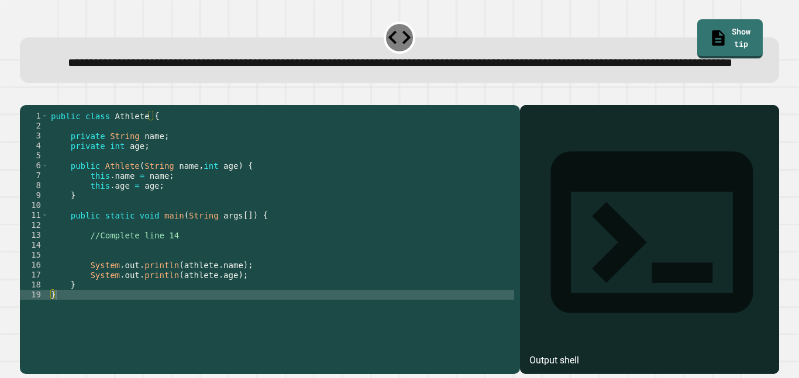
click at [77, 268] on div "public class Athlete { private String name ; private int age ; public Athlete (…" at bounding box center [281, 225] width 465 height 229
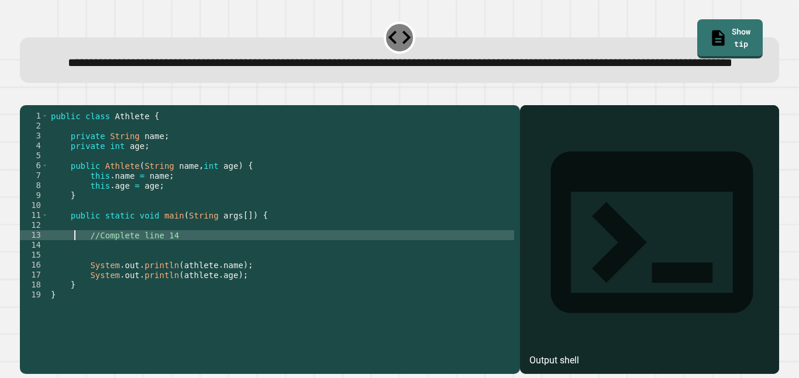
type textarea "**********"
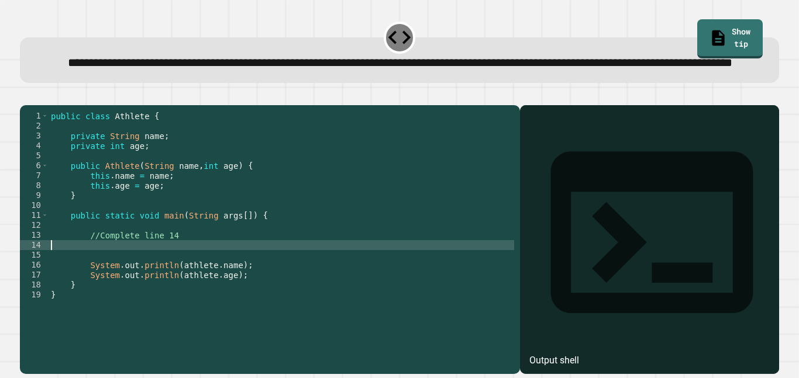
click at [81, 284] on div "public class Athlete { private String name ; private int age ; public Athlete (…" at bounding box center [281, 225] width 465 height 229
type textarea "**********"
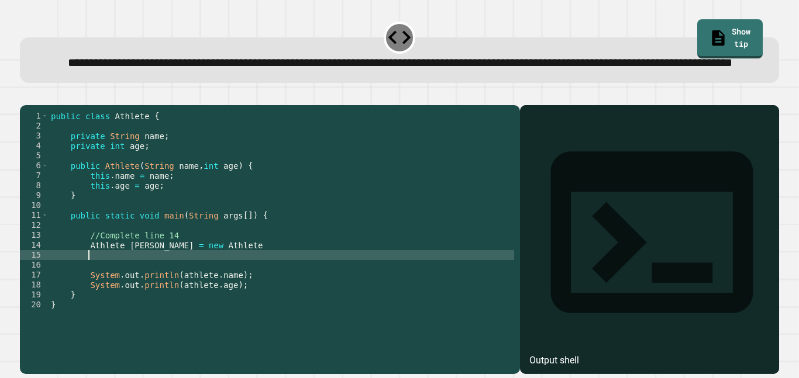
type textarea "*"
click at [215, 284] on div "public class Athlete { private String name ; private int age ; public Athlete (…" at bounding box center [281, 225] width 465 height 229
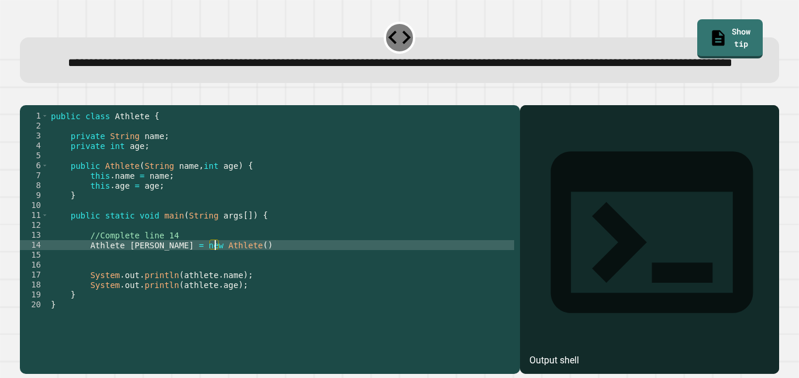
scroll to position [0, 20]
type textarea "**********"
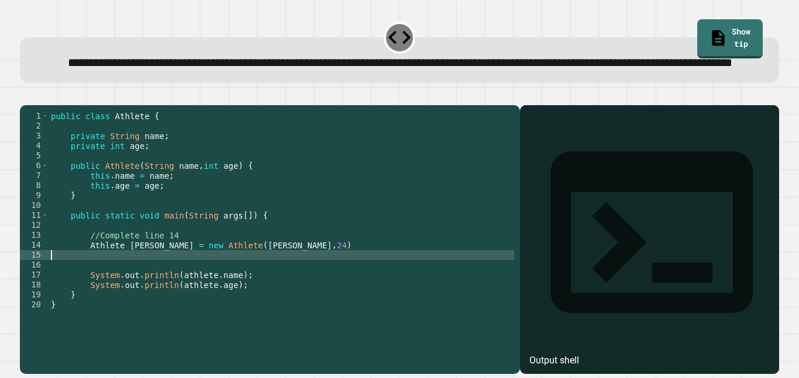
click at [289, 282] on div "public class Athlete { private String name ; private int age ; public Athlete (…" at bounding box center [281, 225] width 465 height 229
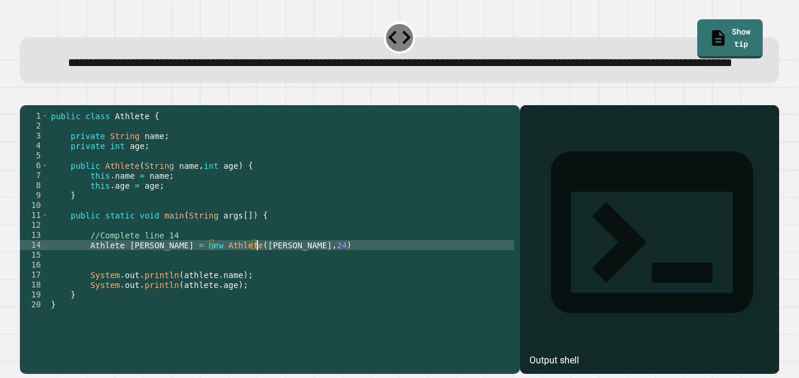
scroll to position [0, 26]
click at [26, 96] on icon "button" at bounding box center [26, 96] width 0 height 0
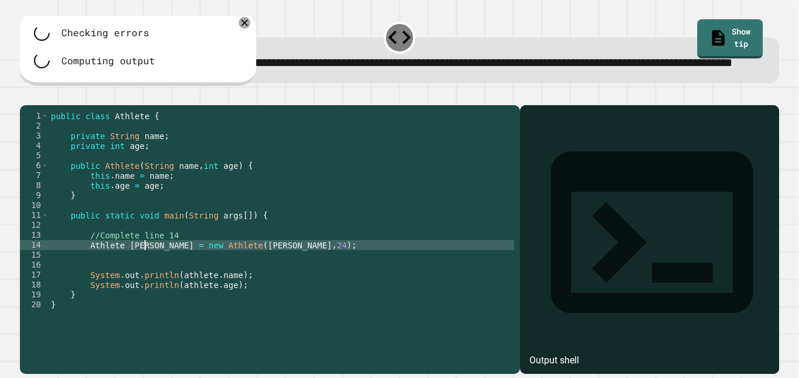
click at [144, 279] on div "public class Athlete { private String name ; private int age ; public Athlete (…" at bounding box center [281, 225] width 465 height 229
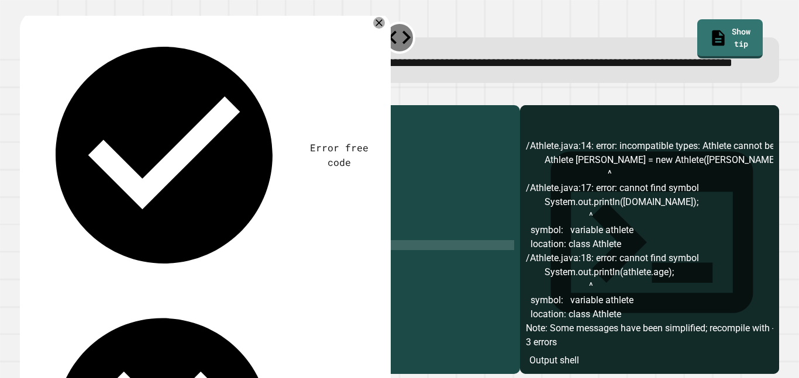
scroll to position [0, 14]
click at [26, 96] on icon "button" at bounding box center [26, 96] width 0 height 0
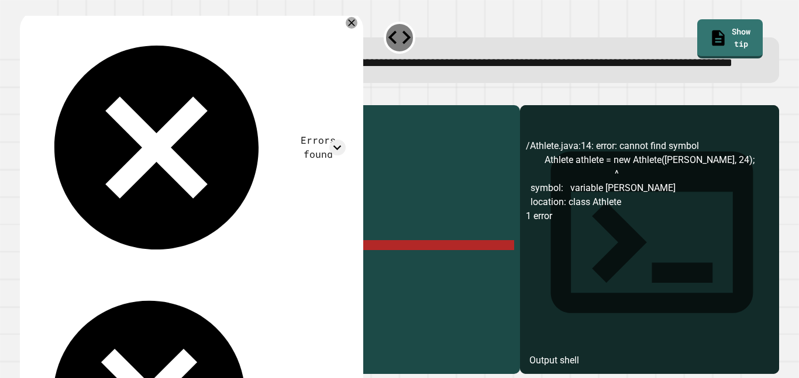
click at [253, 283] on div "public class Athlete { private String name ; private int age ; public Athlete (…" at bounding box center [281, 225] width 465 height 229
click at [159, 285] on div "public class Athlete { private String name ; private int age ; public Athlete (…" at bounding box center [281, 225] width 465 height 229
click at [345, 29] on icon at bounding box center [351, 22] width 13 height 13
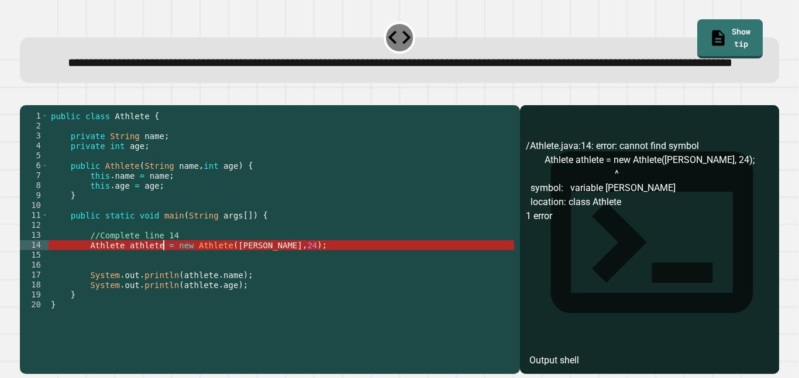
click at [163, 281] on div "public class Athlete { private String name ; private int age ; public Athlete (…" at bounding box center [281, 225] width 465 height 229
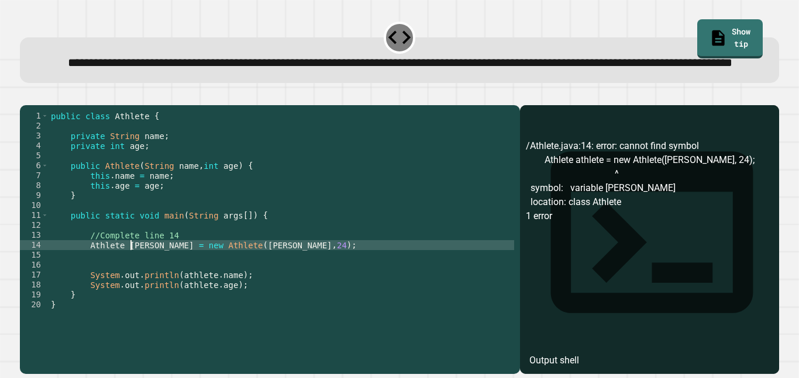
scroll to position [0, 11]
click at [217, 284] on div "public class Athlete { private String name ; private int age ; public Athlete (…" at bounding box center [281, 225] width 465 height 229
click at [26, 96] on icon "button" at bounding box center [26, 96] width 0 height 0
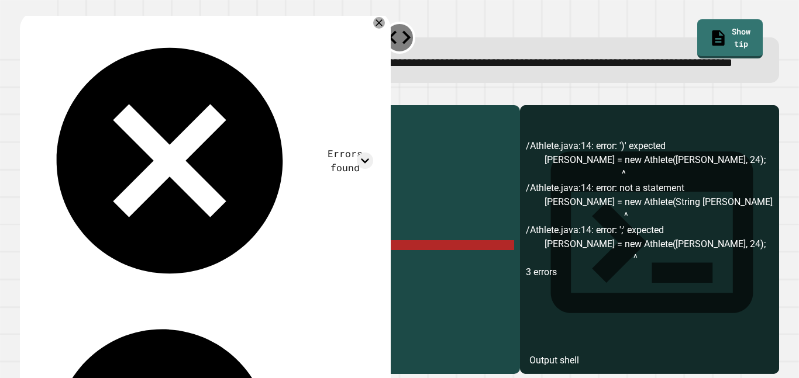
click at [244, 282] on div "public class Athlete { private String name ; private int age ; public Athlete (…" at bounding box center [281, 225] width 465 height 229
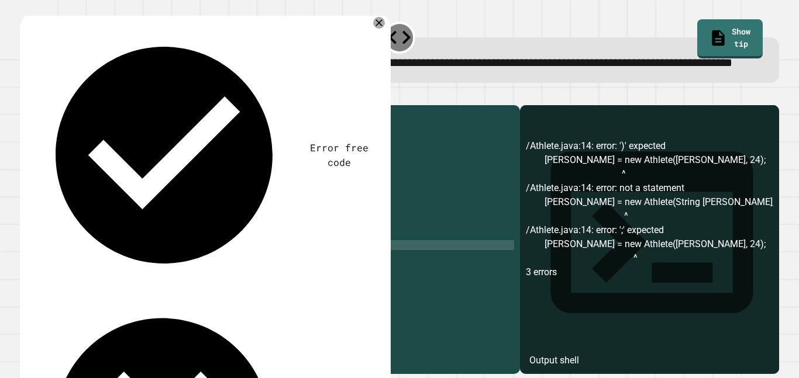
click at [133, 280] on div "public class Athlete { private String name ; private int age ; public Athlete (…" at bounding box center [281, 225] width 465 height 229
click at [37, 107] on icon "button" at bounding box center [33, 103] width 6 height 8
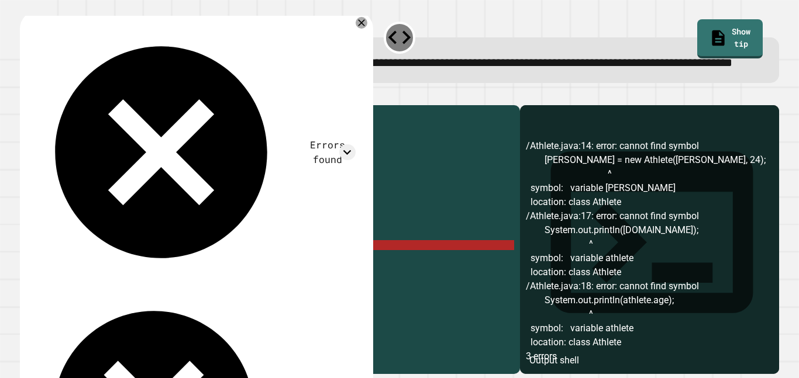
click at [233, 281] on div "public class Athlete { private String name ; private int age ; public Athlete (…" at bounding box center [281, 225] width 465 height 229
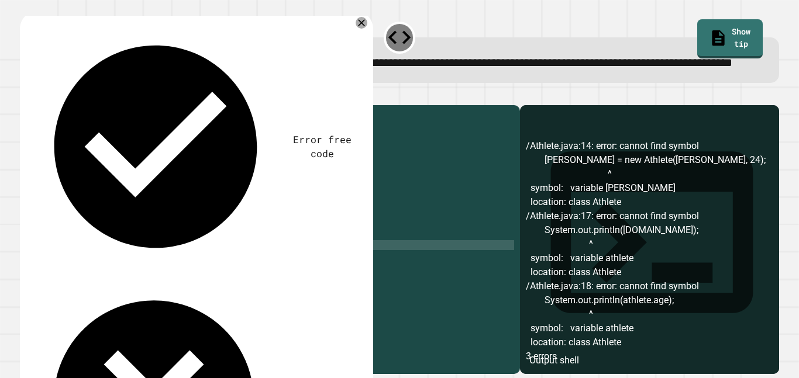
click at [218, 282] on div "public class Athlete { private String name ; private int age ; public Athlete (…" at bounding box center [281, 225] width 465 height 229
click at [36, 107] on icon "button" at bounding box center [33, 103] width 6 height 8
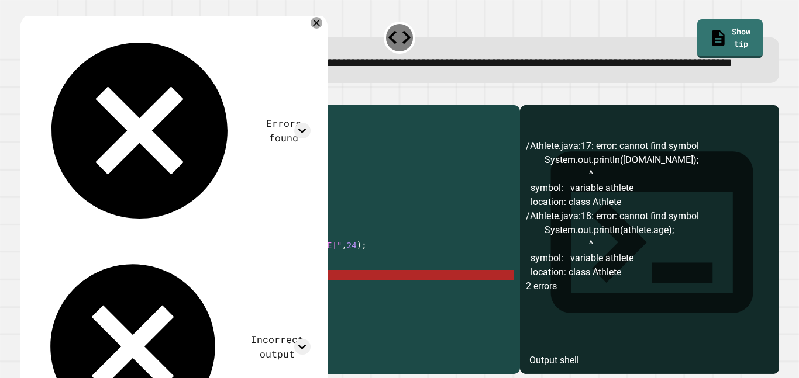
click at [274, 310] on div "public class Athlete { private String name ; private int age ; public Athlete (…" at bounding box center [281, 225] width 465 height 229
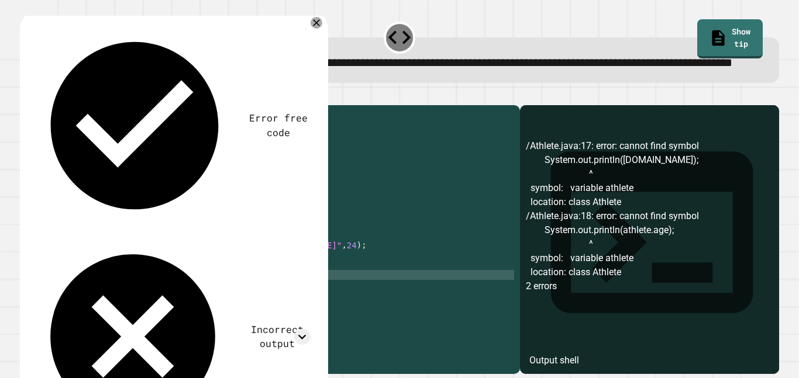
scroll to position [0, 19]
type textarea "**********"
click at [36, 107] on icon "button" at bounding box center [33, 103] width 6 height 8
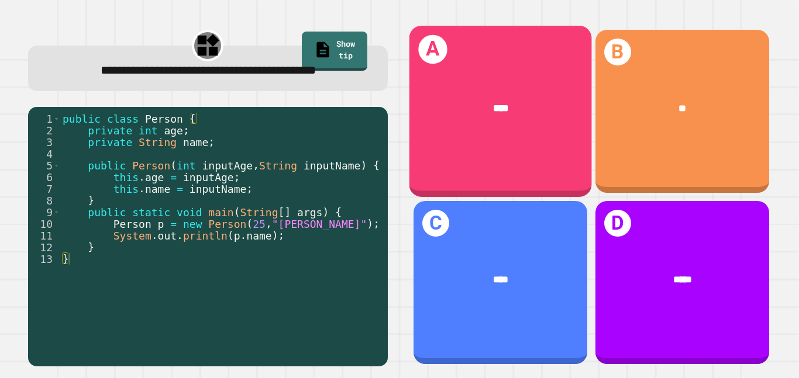
click at [494, 140] on div "A ****" at bounding box center [500, 111] width 182 height 171
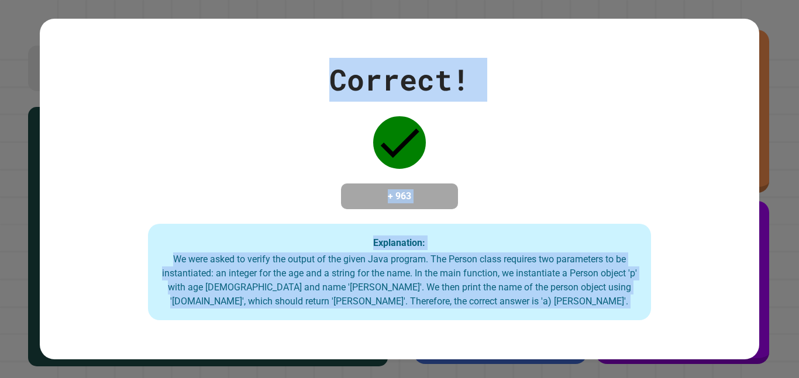
click at [494, 140] on div "Correct! + 963 Explanation: We were asked to verify the output of the given Jav…" at bounding box center [399, 189] width 719 height 263
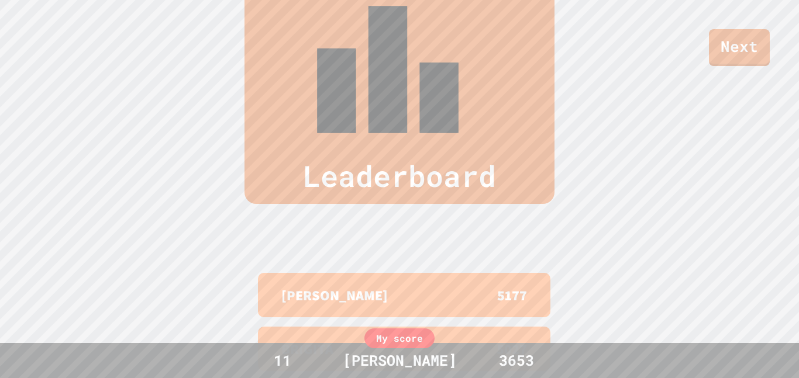
scroll to position [482, 0]
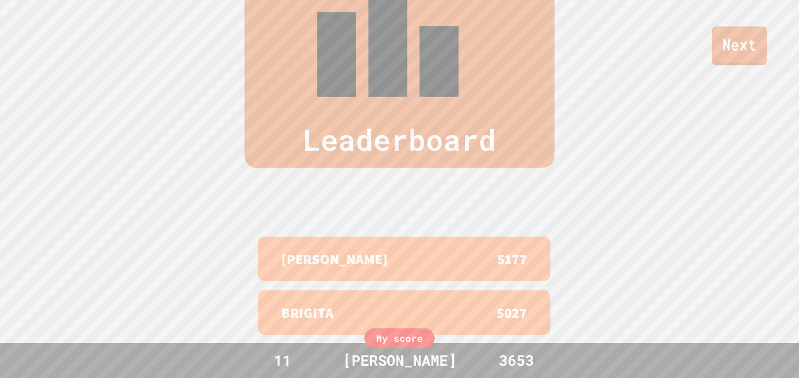
click at [741, 52] on link "Next" at bounding box center [739, 45] width 55 height 39
